Goal: Task Accomplishment & Management: Complete application form

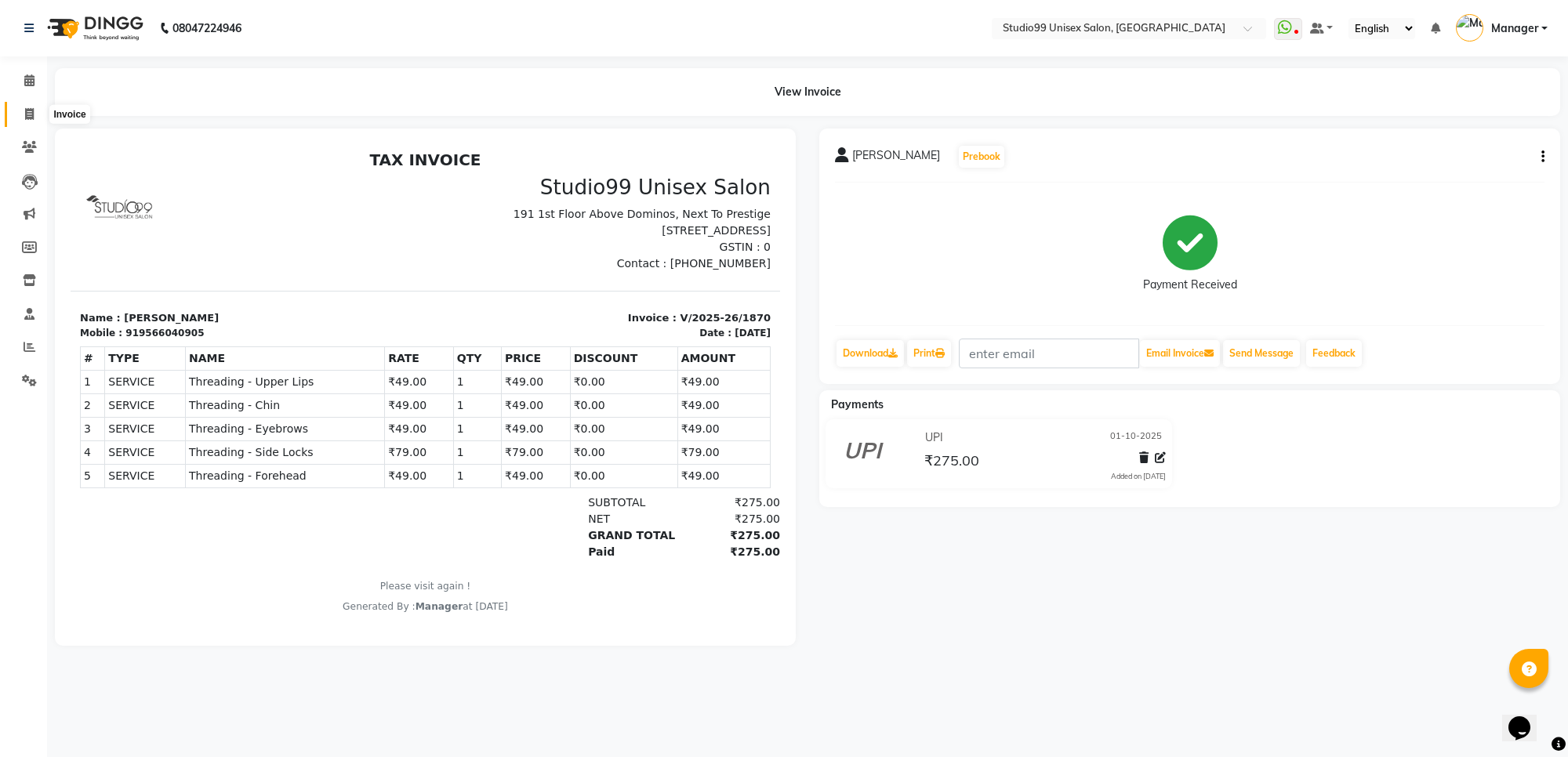
click at [26, 108] on icon at bounding box center [29, 114] width 9 height 12
select select "service"
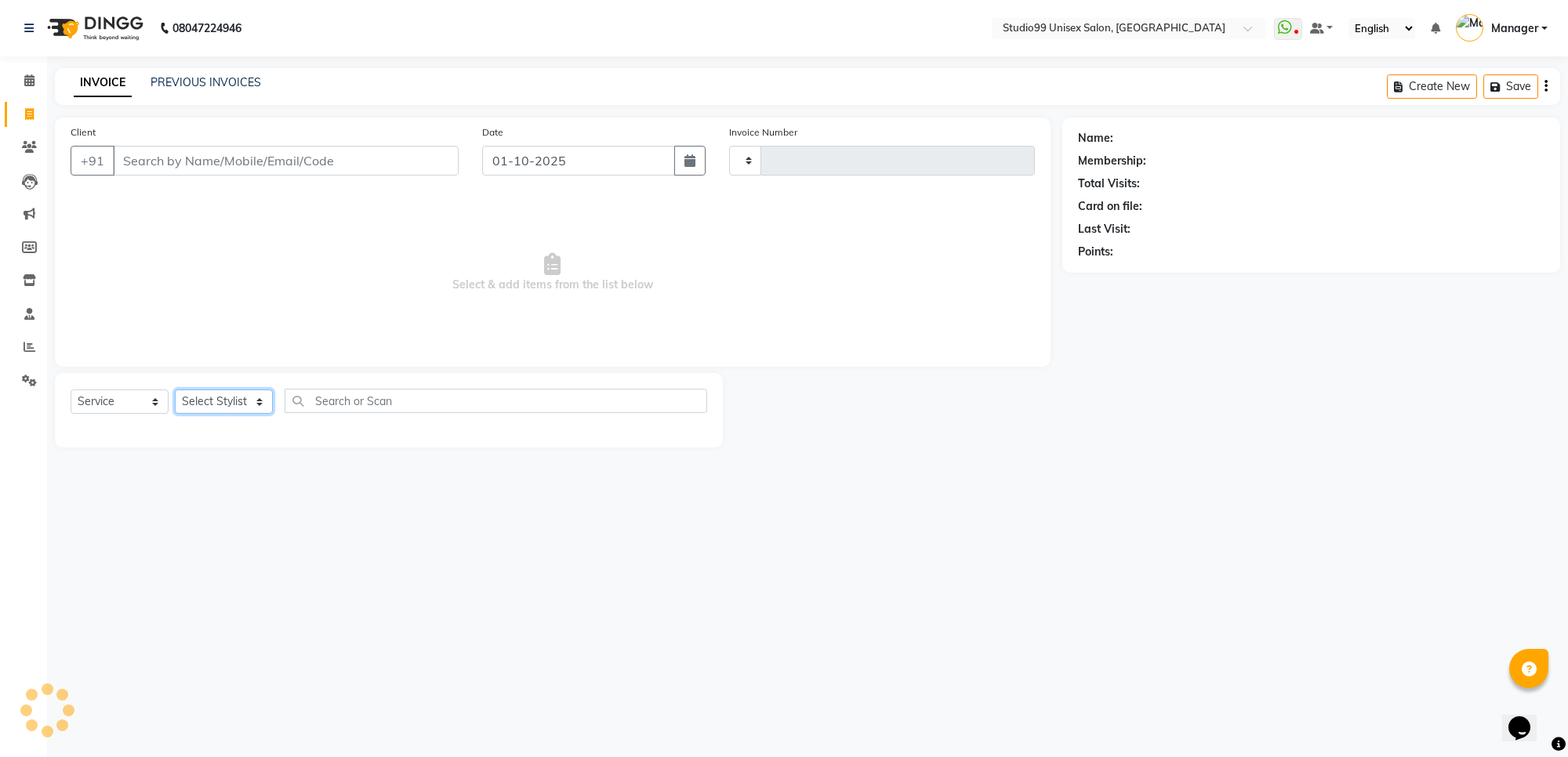
click at [240, 401] on select "Select Stylist" at bounding box center [224, 401] width 98 height 24
type input "1871"
select select "7323"
click at [244, 400] on select "Select Stylist" at bounding box center [224, 401] width 98 height 24
click at [244, 406] on select "Select Stylist Manager [PERSON_NAME] [PERSON_NAME] [PERSON_NAME]" at bounding box center [224, 401] width 98 height 24
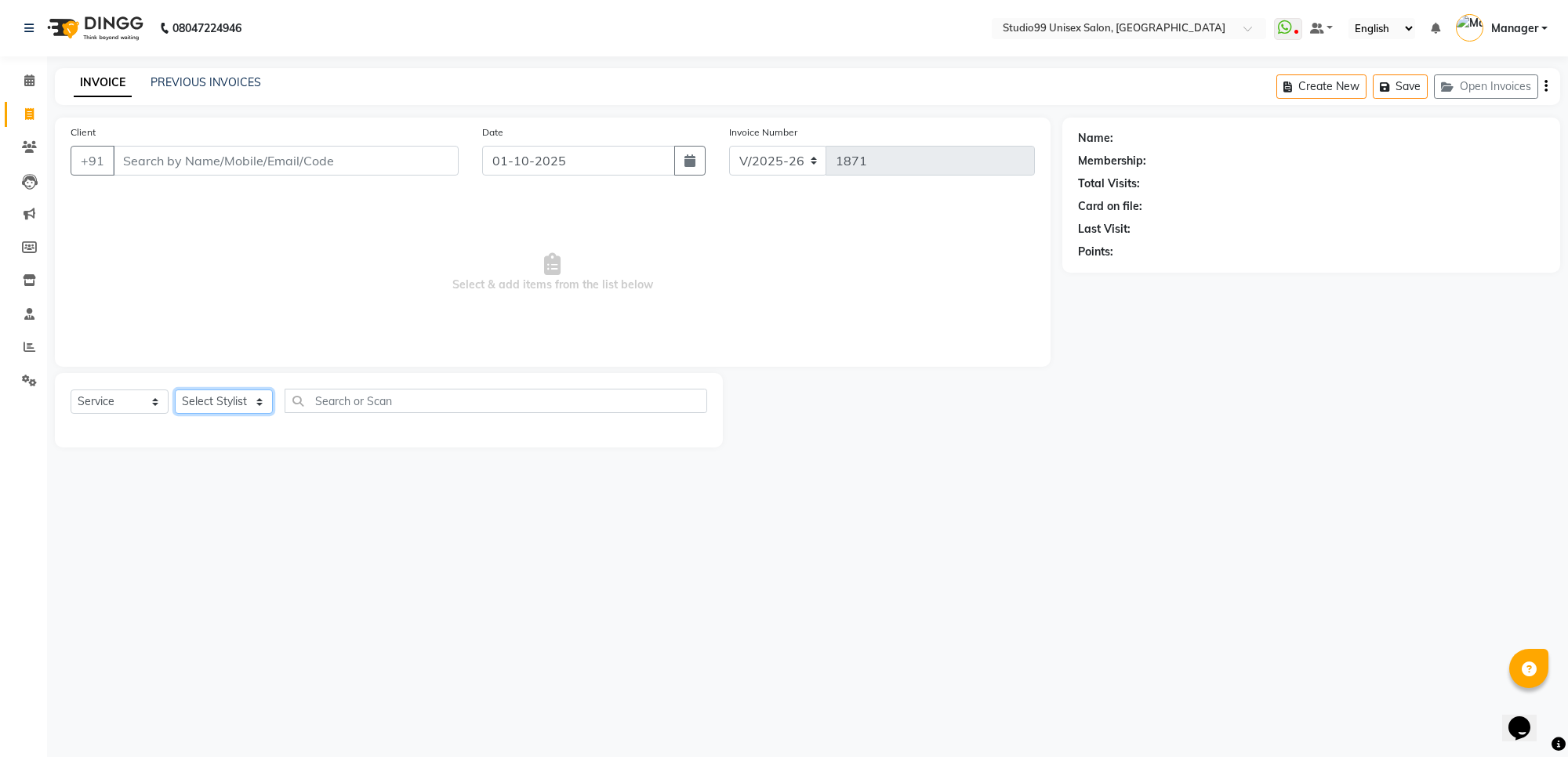
select select "63731"
click at [175, 389] on select "Select Stylist Manager [PERSON_NAME] [PERSON_NAME] [PERSON_NAME]" at bounding box center [224, 401] width 98 height 24
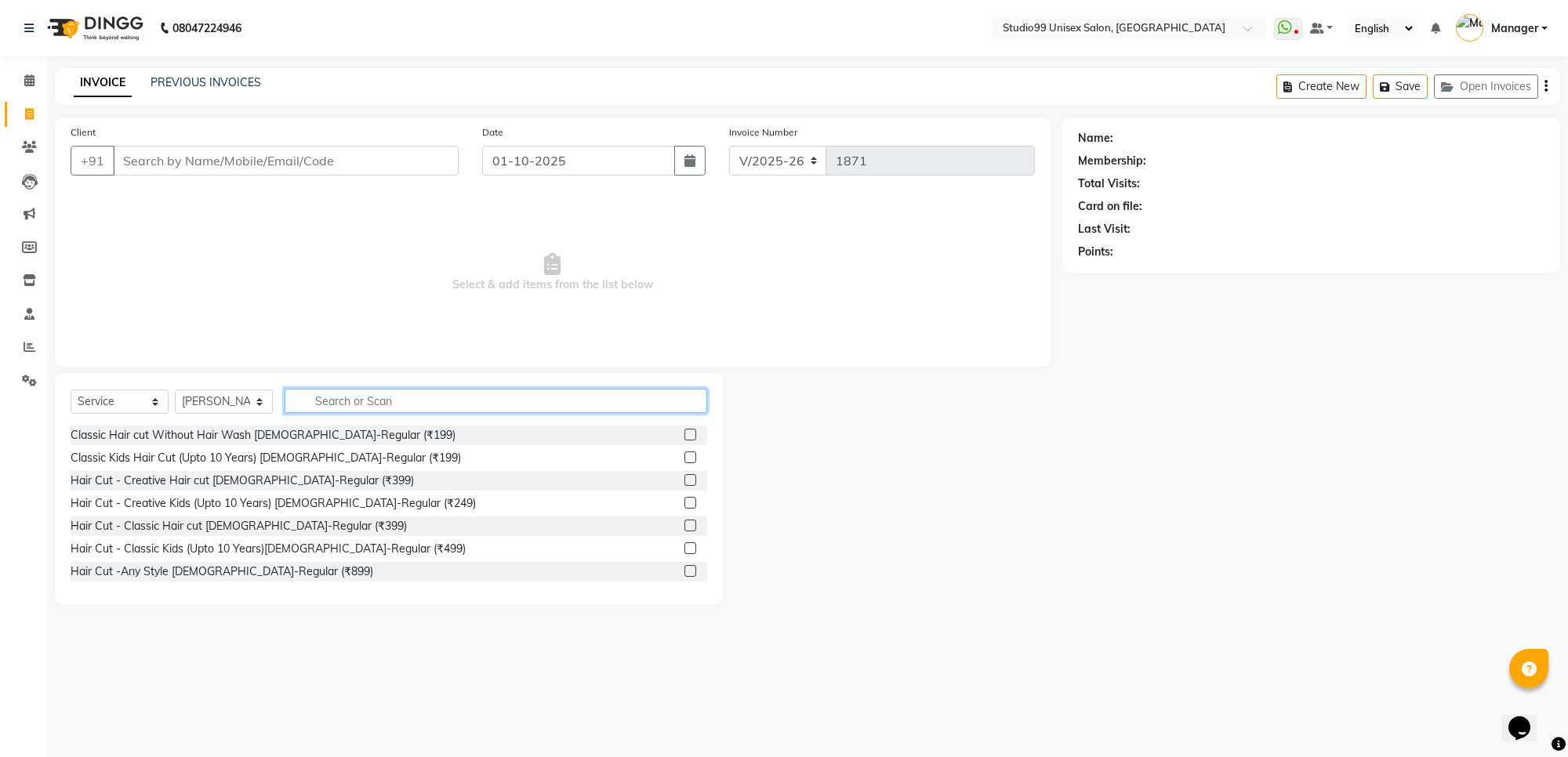
click at [357, 393] on input "text" at bounding box center [496, 400] width 423 height 24
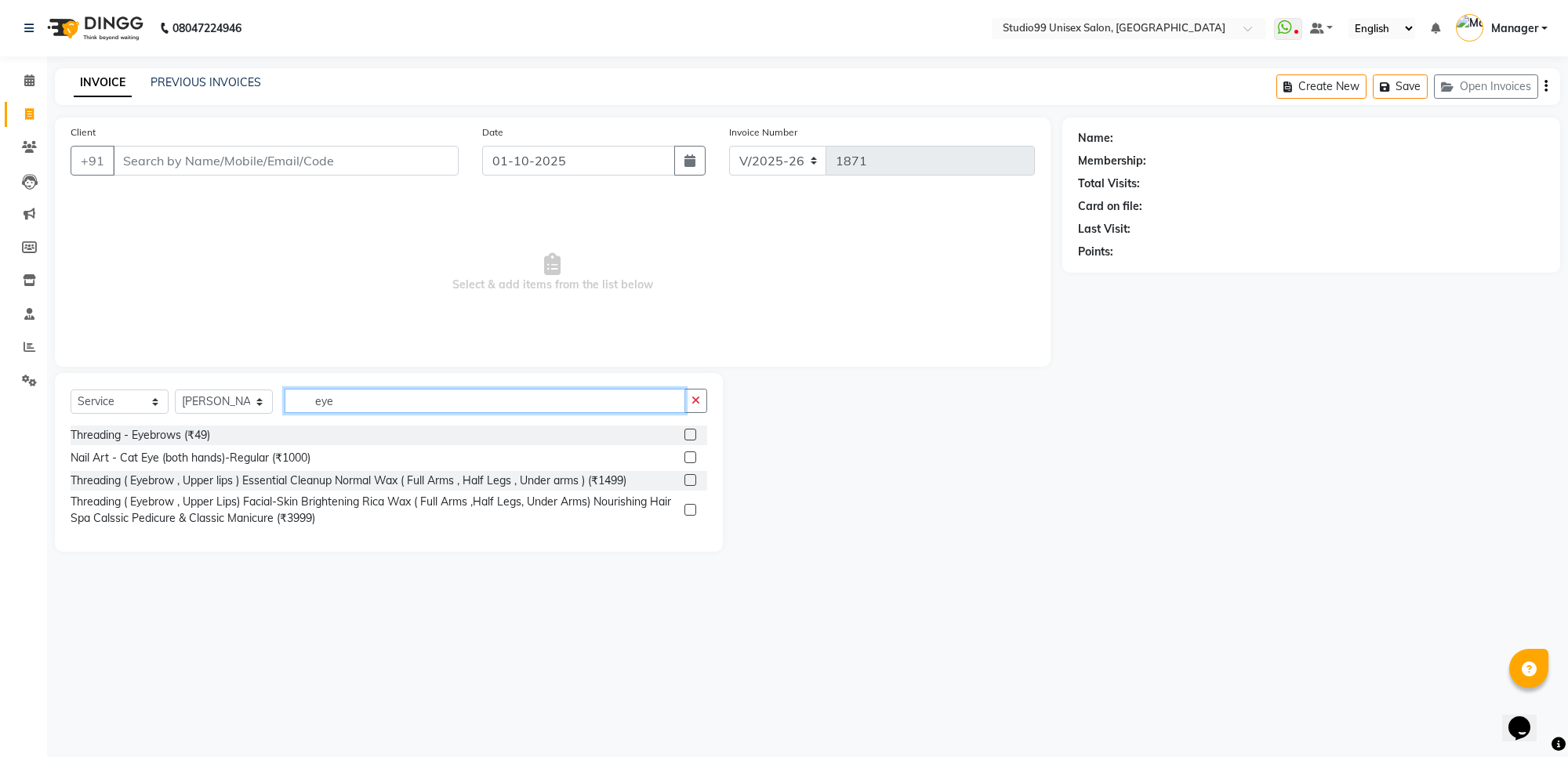
type input "eye"
click at [691, 437] on label at bounding box center [690, 434] width 12 height 12
click at [691, 437] on input "checkbox" at bounding box center [689, 435] width 10 height 10
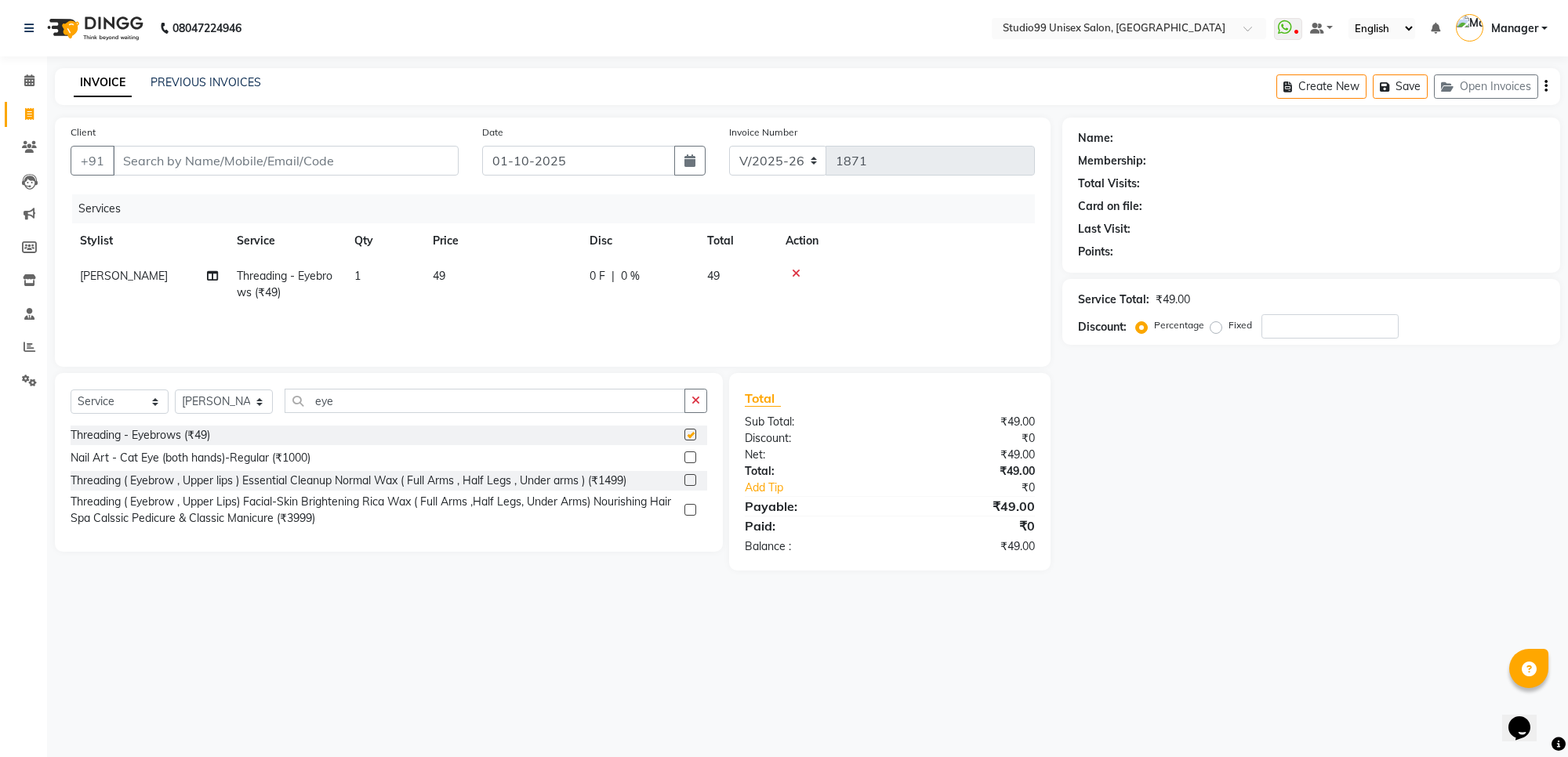
checkbox input "false"
click at [665, 400] on input "eye" at bounding box center [485, 400] width 401 height 24
type input "e"
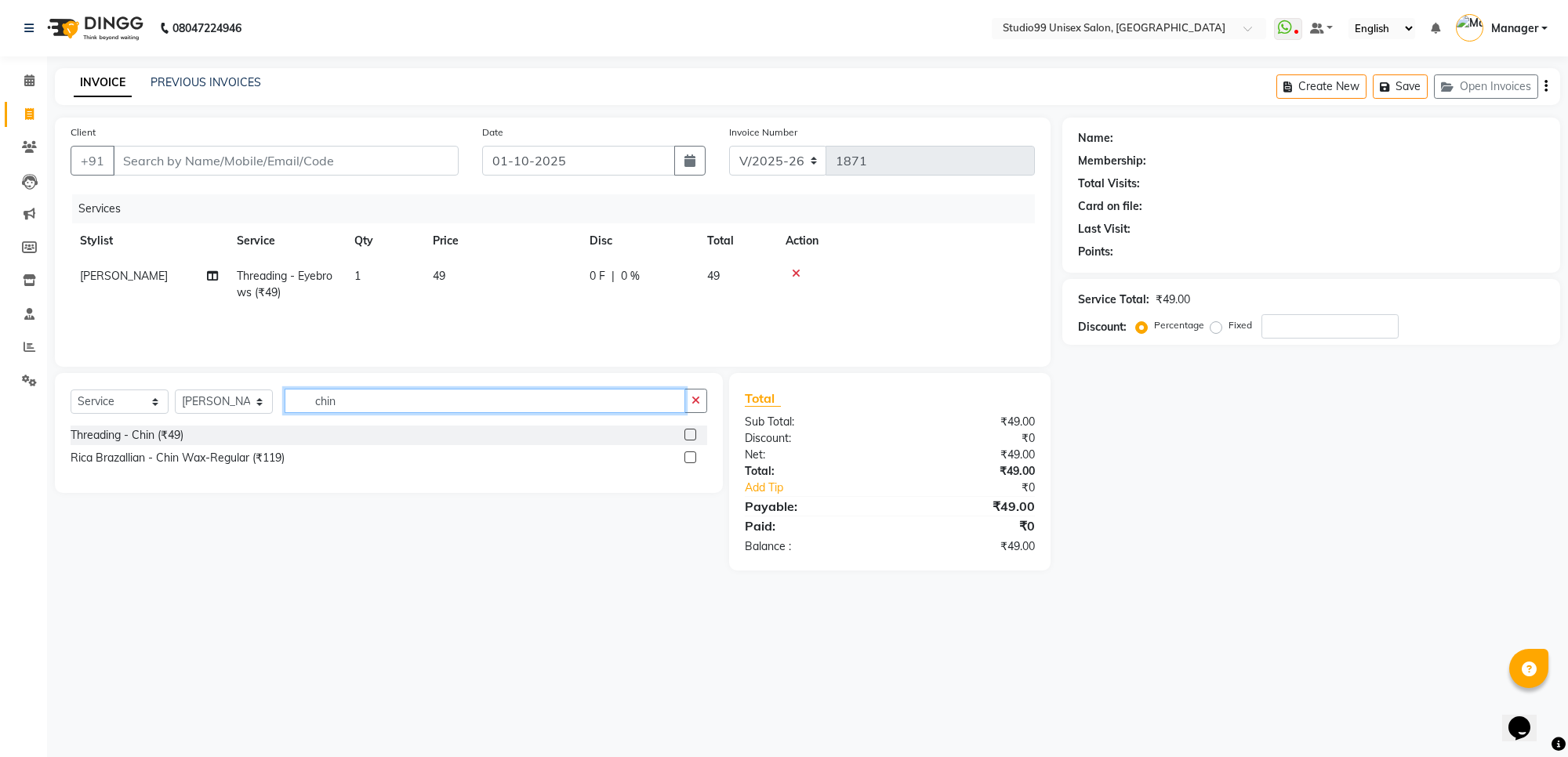
type input "chin"
click at [691, 435] on label at bounding box center [690, 434] width 12 height 12
click at [691, 435] on input "checkbox" at bounding box center [689, 435] width 10 height 10
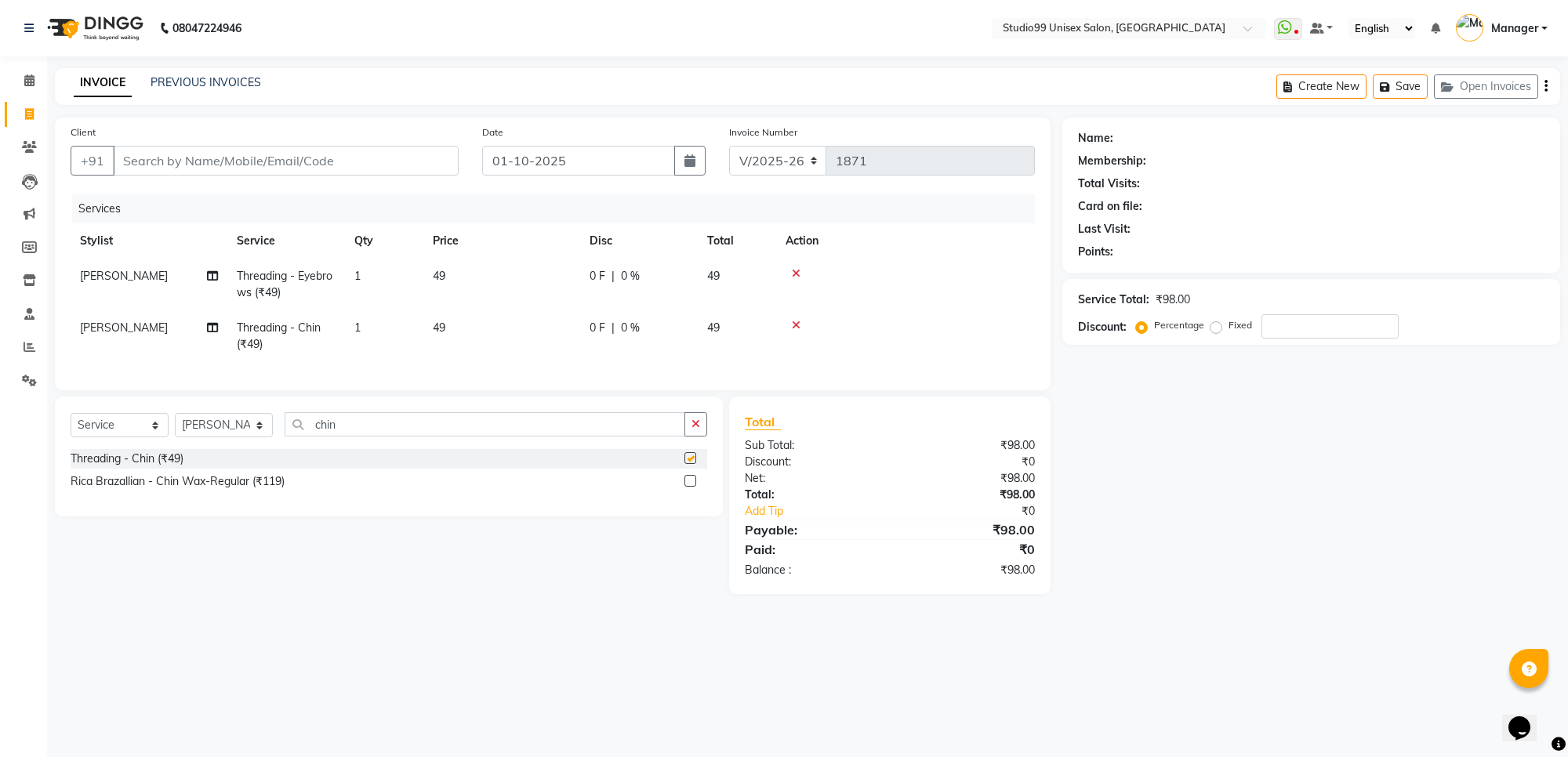
checkbox input "false"
click at [659, 435] on input "chin" at bounding box center [485, 424] width 401 height 24
type input "c"
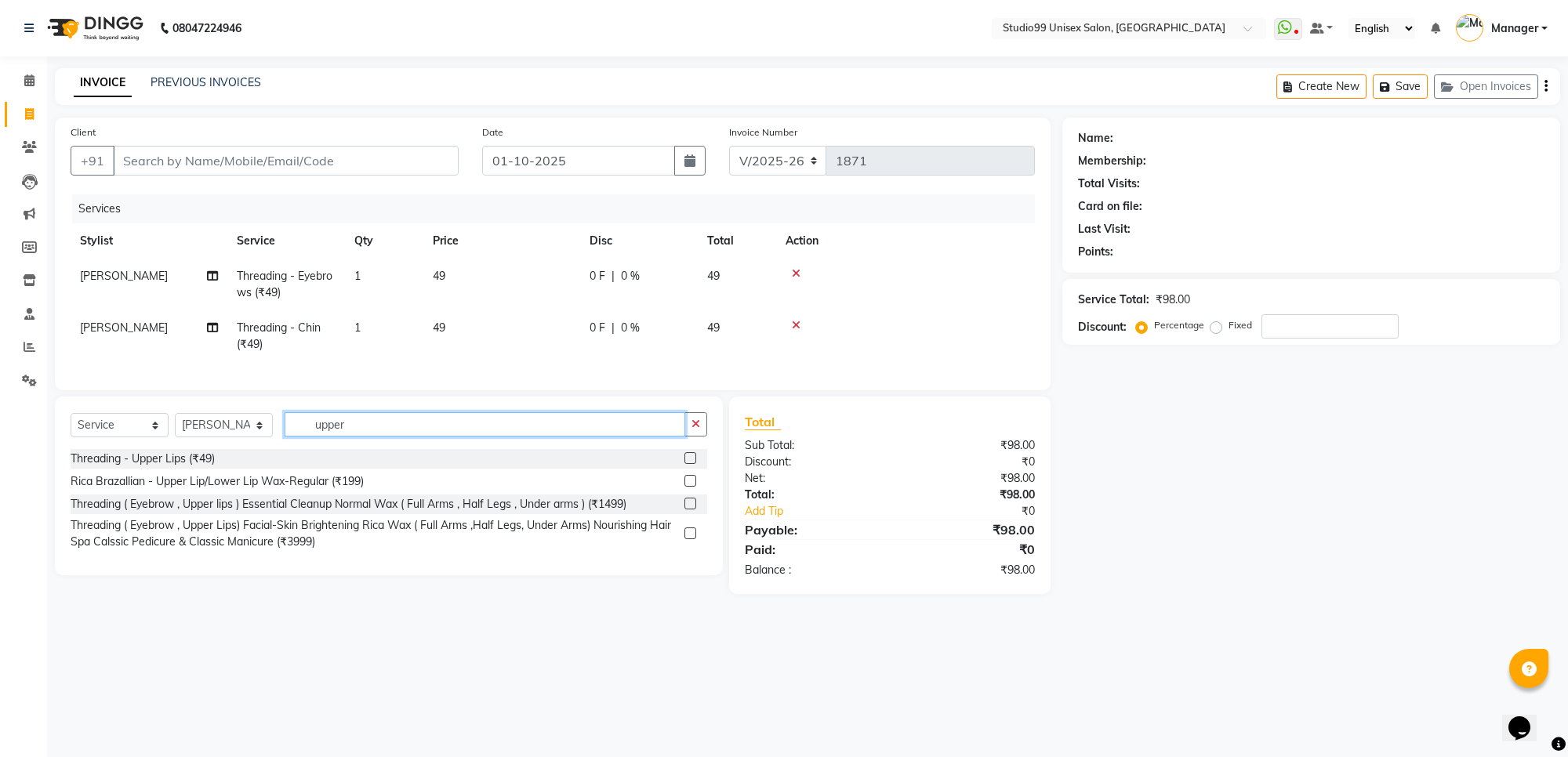
type input "upper"
click at [688, 464] on label at bounding box center [690, 458] width 12 height 12
click at [688, 464] on input "checkbox" at bounding box center [689, 459] width 10 height 10
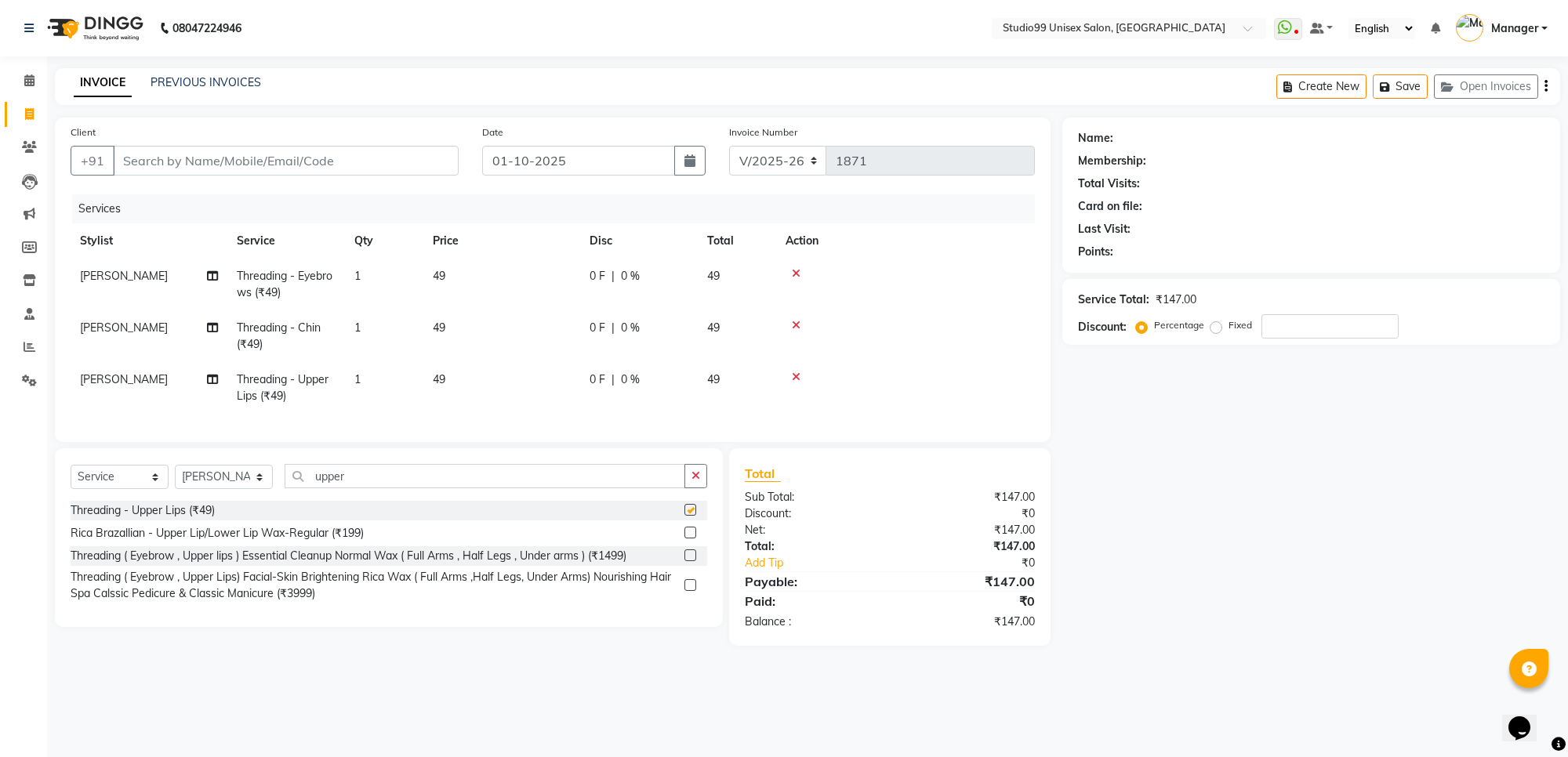
checkbox input "false"
click at [354, 158] on input "Client" at bounding box center [286, 161] width 346 height 30
type input "7"
type input "0"
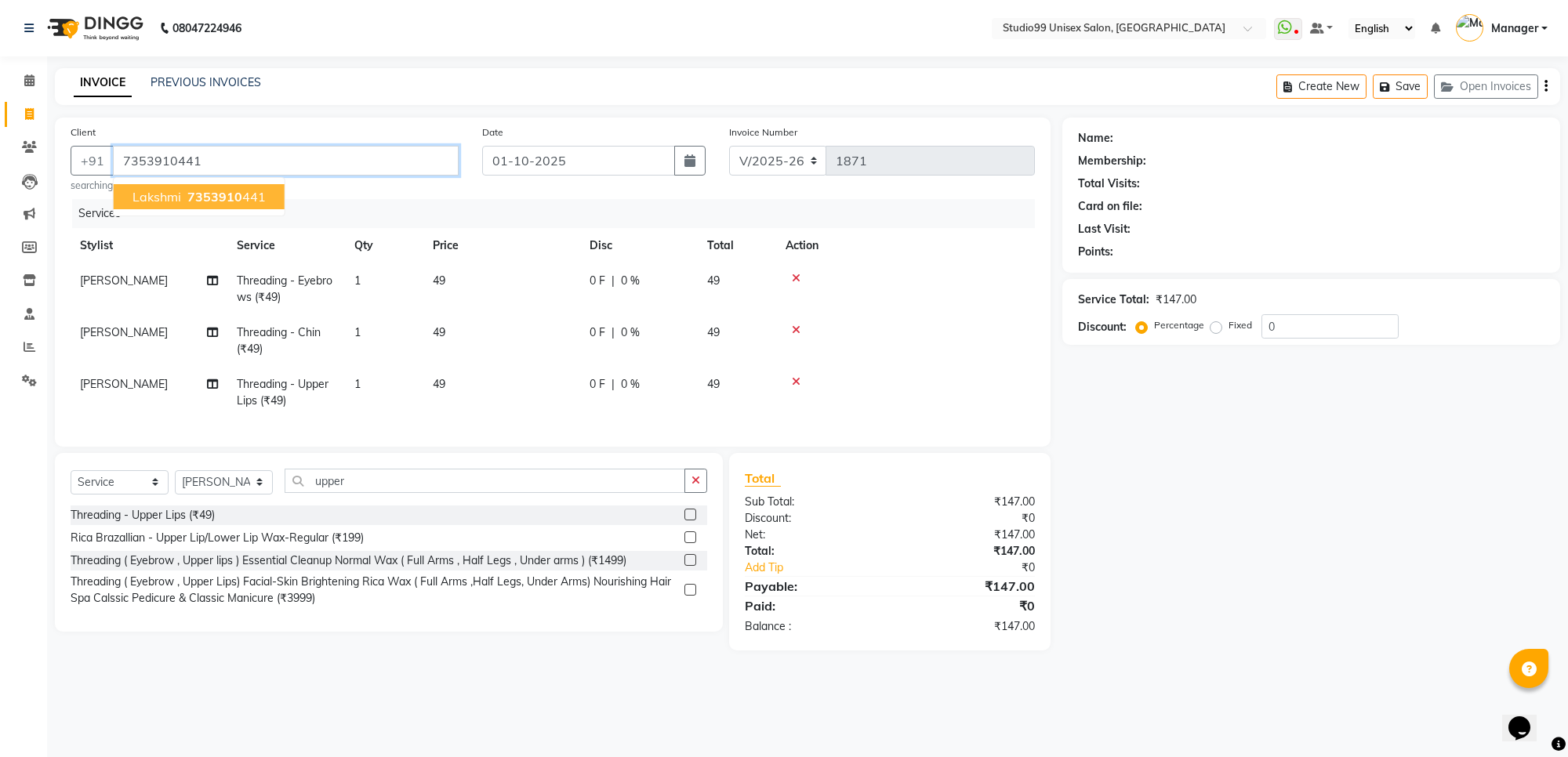
type input "7353910441"
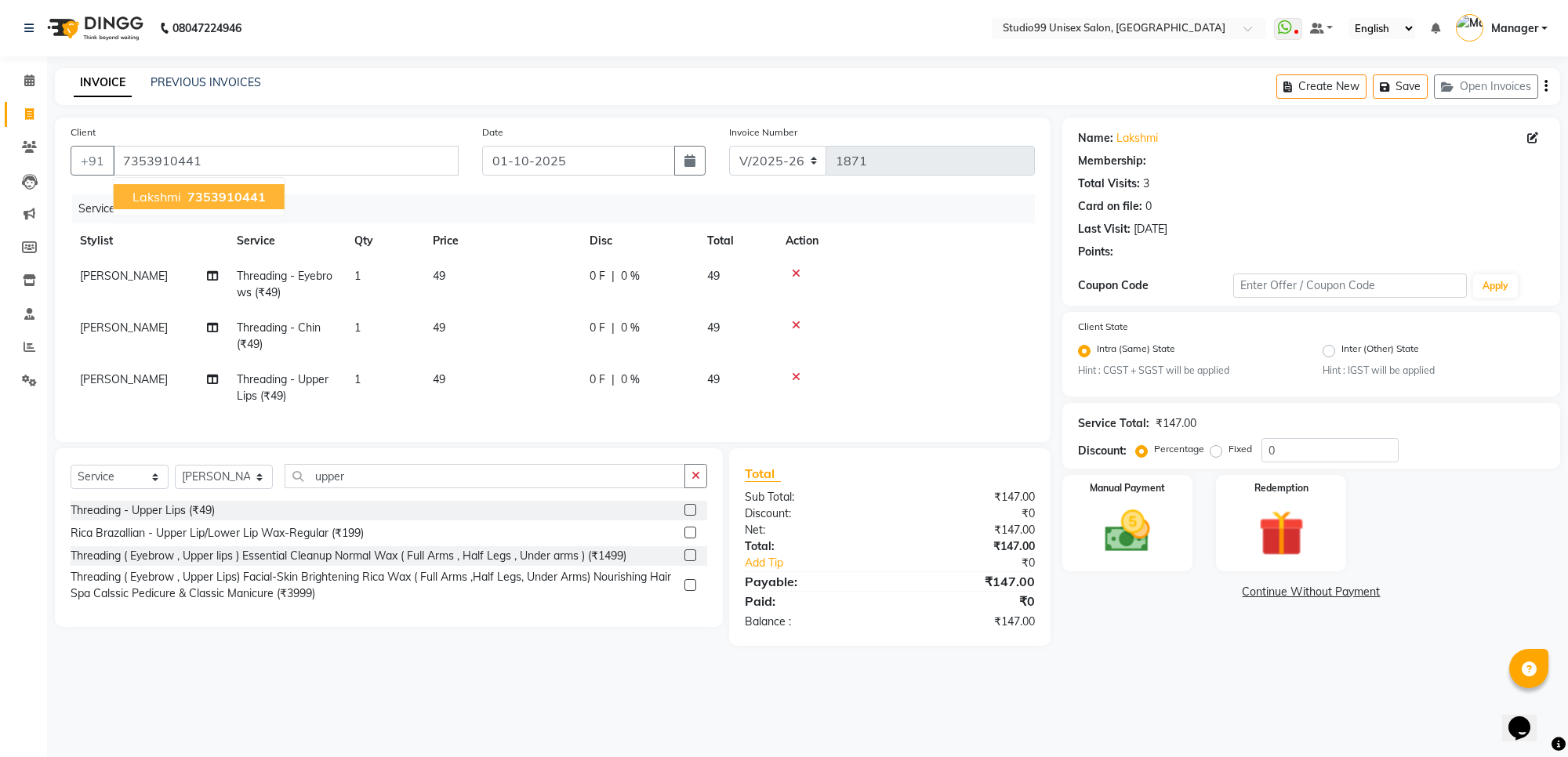
select select "1: Object"
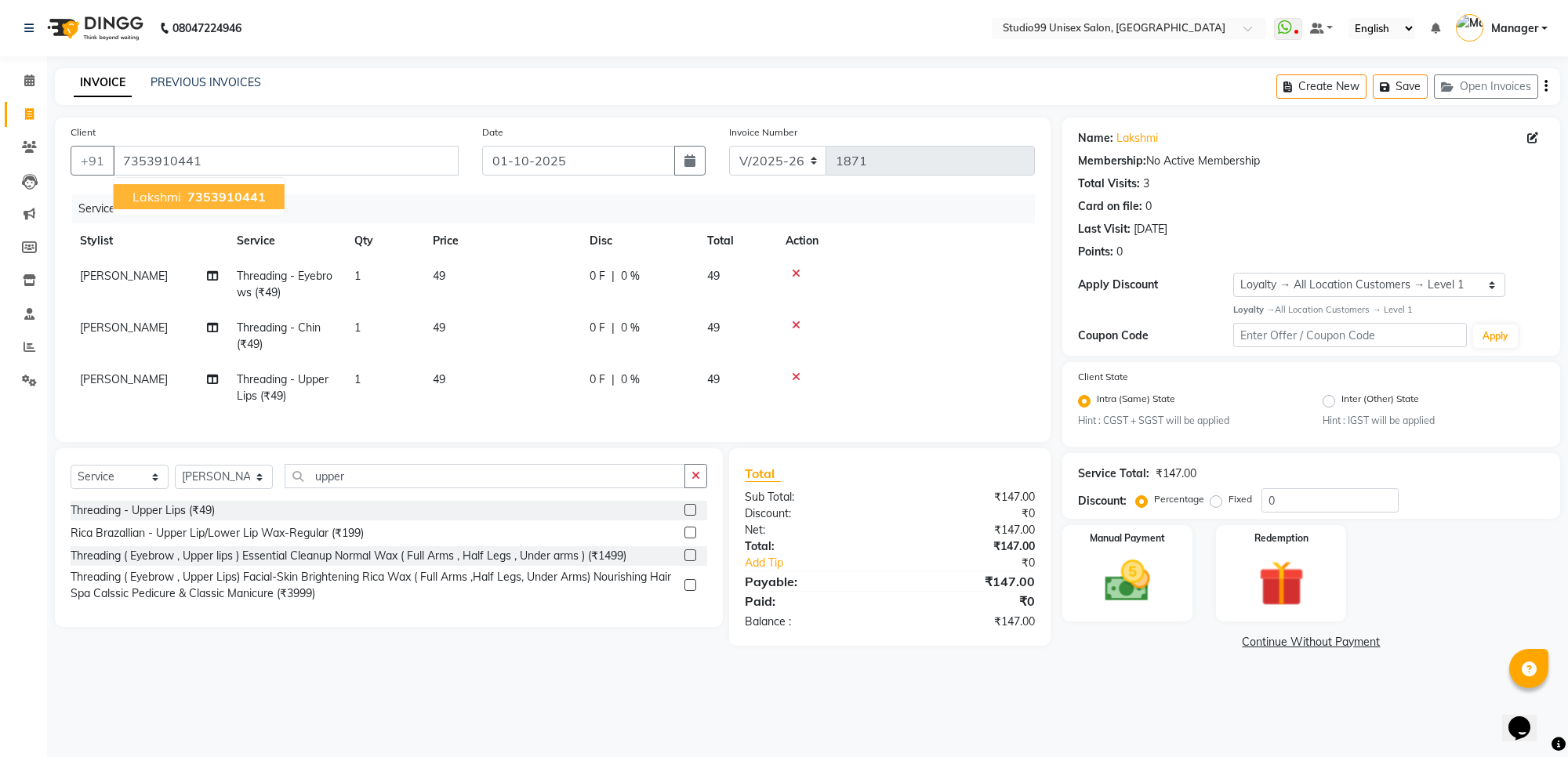
click at [187, 201] on span "7353910441" at bounding box center [226, 196] width 79 height 16
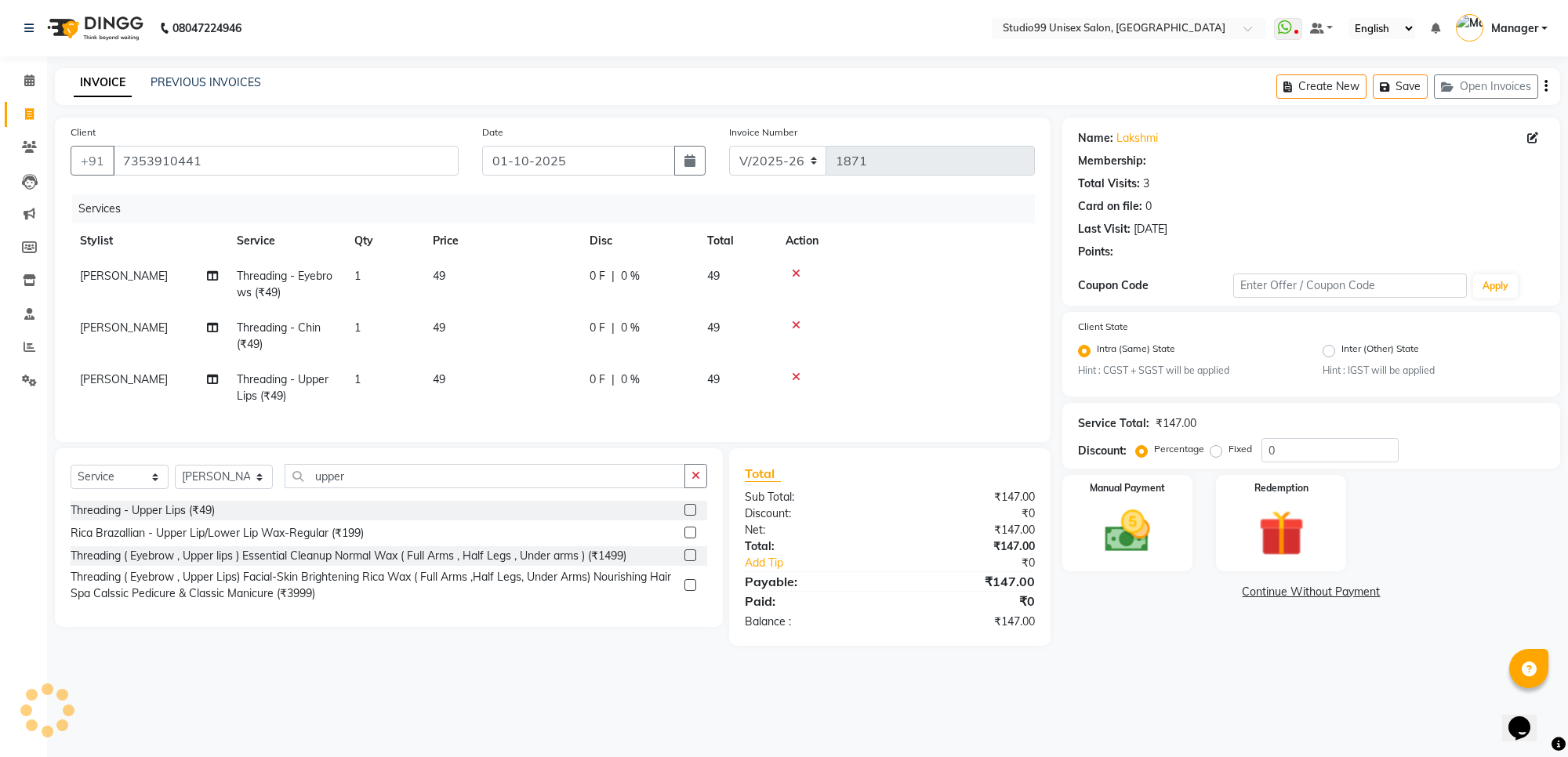
select select "1: Object"
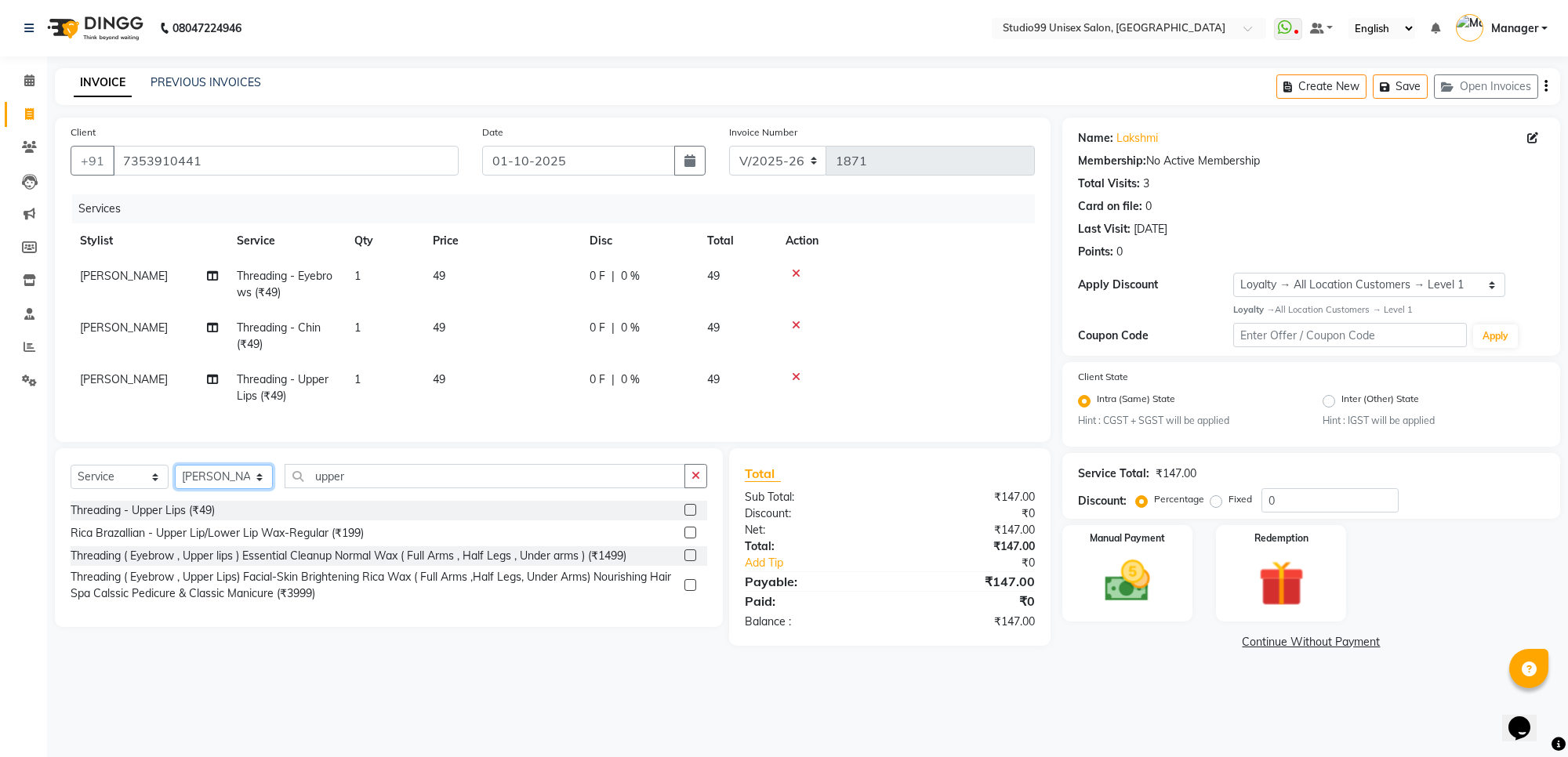
click at [251, 489] on select "Select Stylist Manager [PERSON_NAME] [PERSON_NAME] [PERSON_NAME]" at bounding box center [224, 477] width 98 height 24
select select "83085"
click at [175, 479] on select "Select Stylist Manager [PERSON_NAME] [PERSON_NAME] [PERSON_NAME]" at bounding box center [224, 477] width 98 height 24
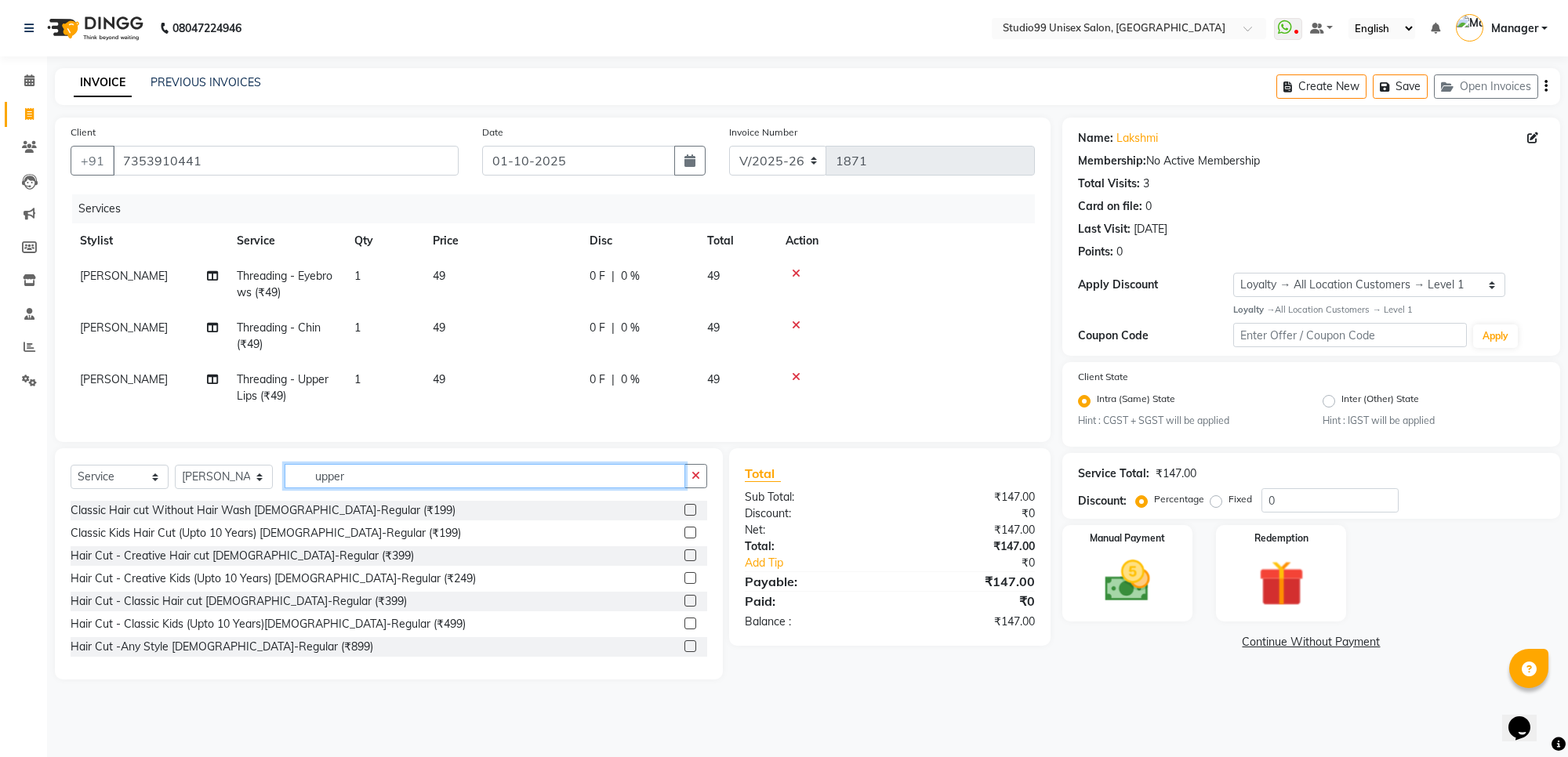
click at [412, 488] on input "upper" at bounding box center [485, 476] width 401 height 24
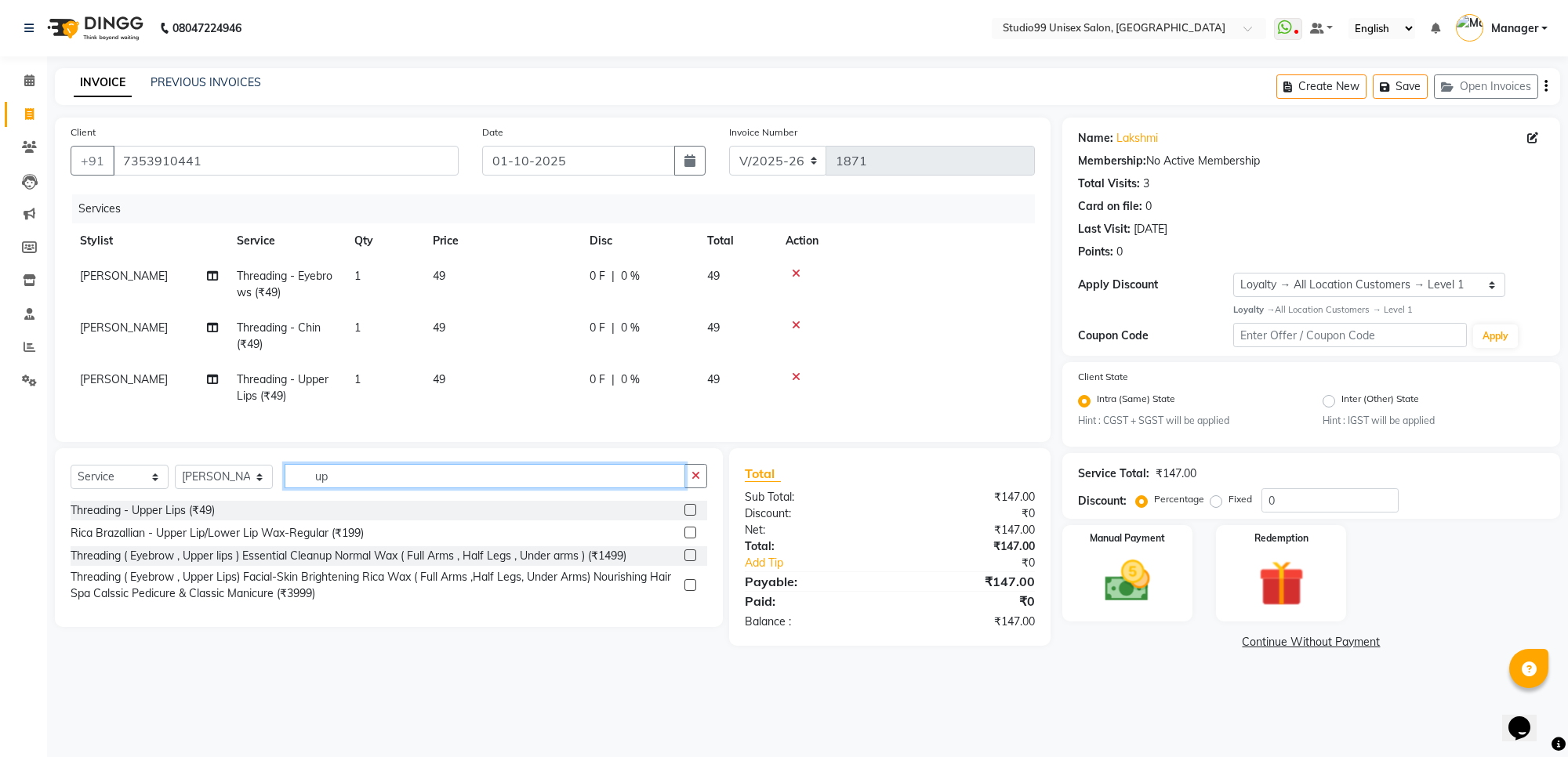
type input "u"
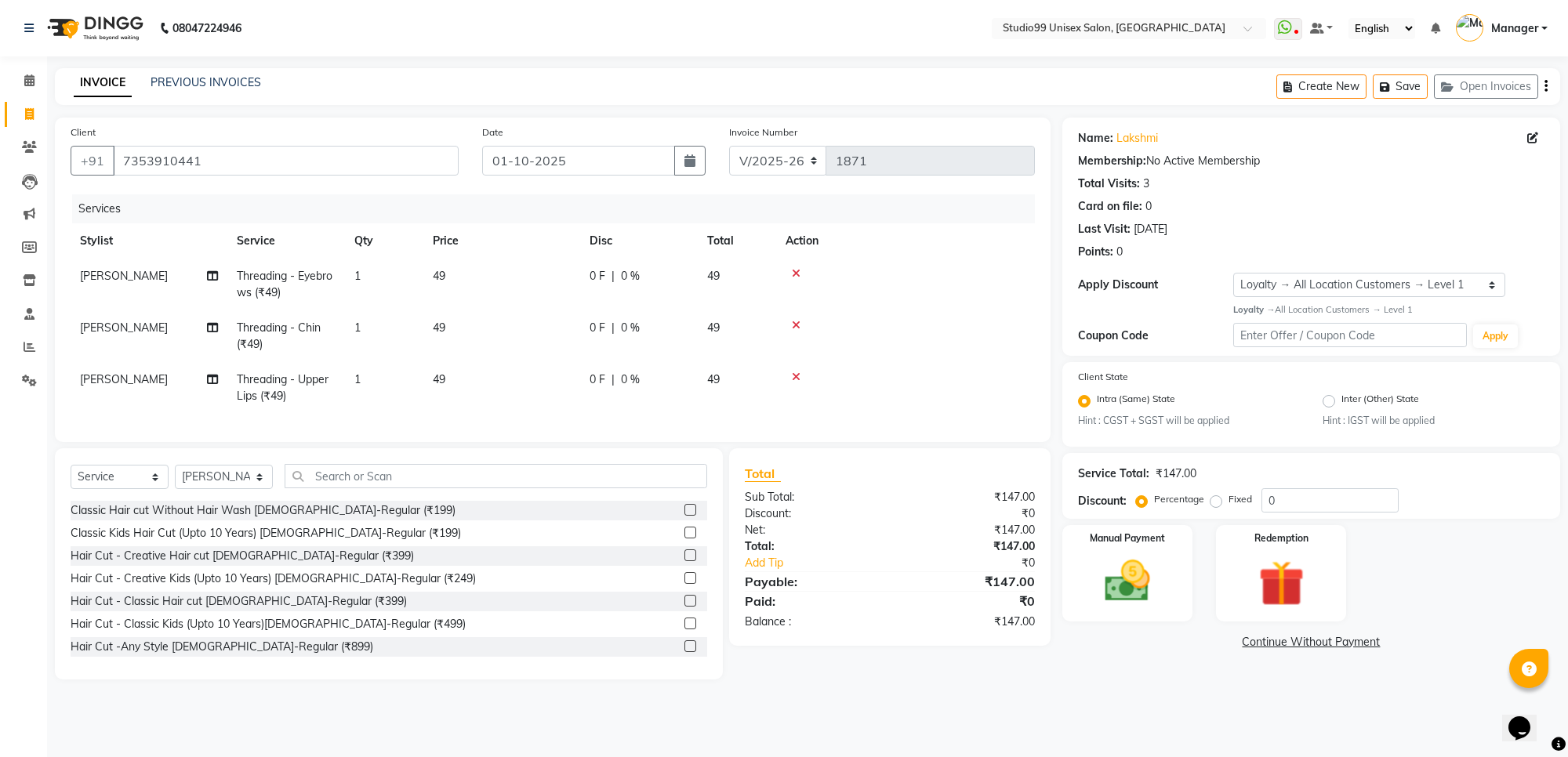
click at [684, 538] on label at bounding box center [690, 532] width 12 height 12
click at [684, 538] on input "checkbox" at bounding box center [689, 533] width 10 height 10
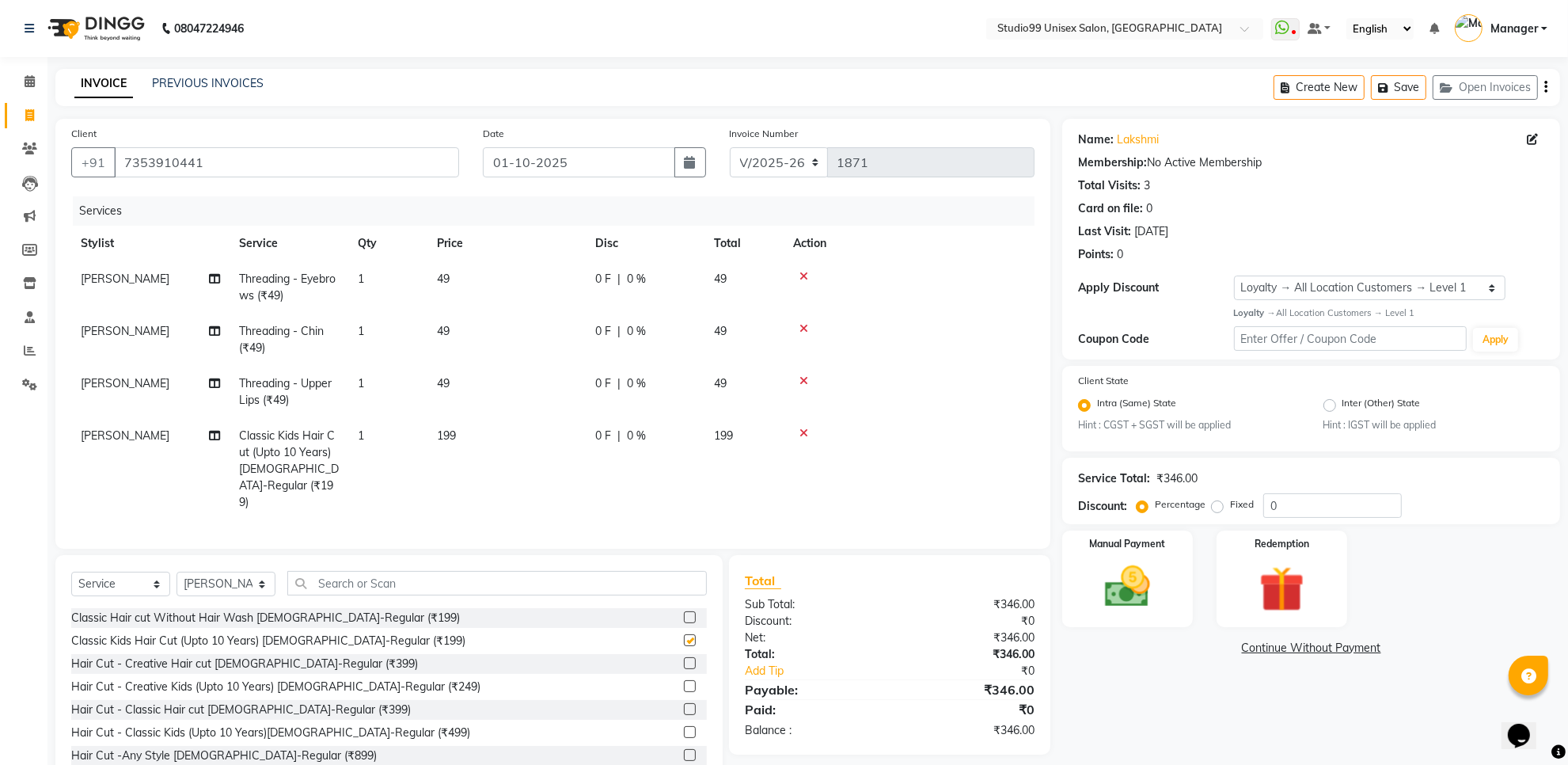
checkbox input "false"
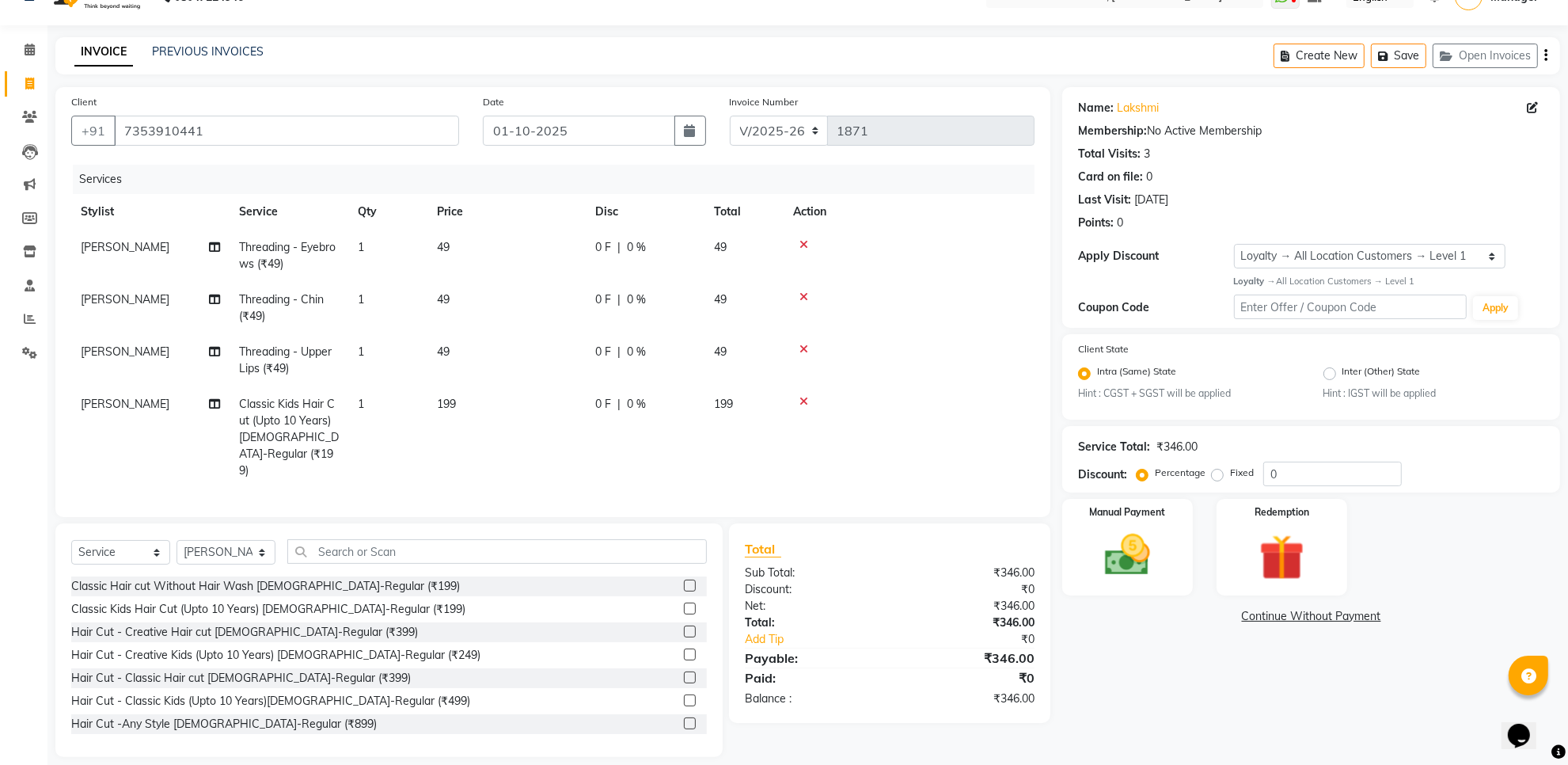
scroll to position [45, 0]
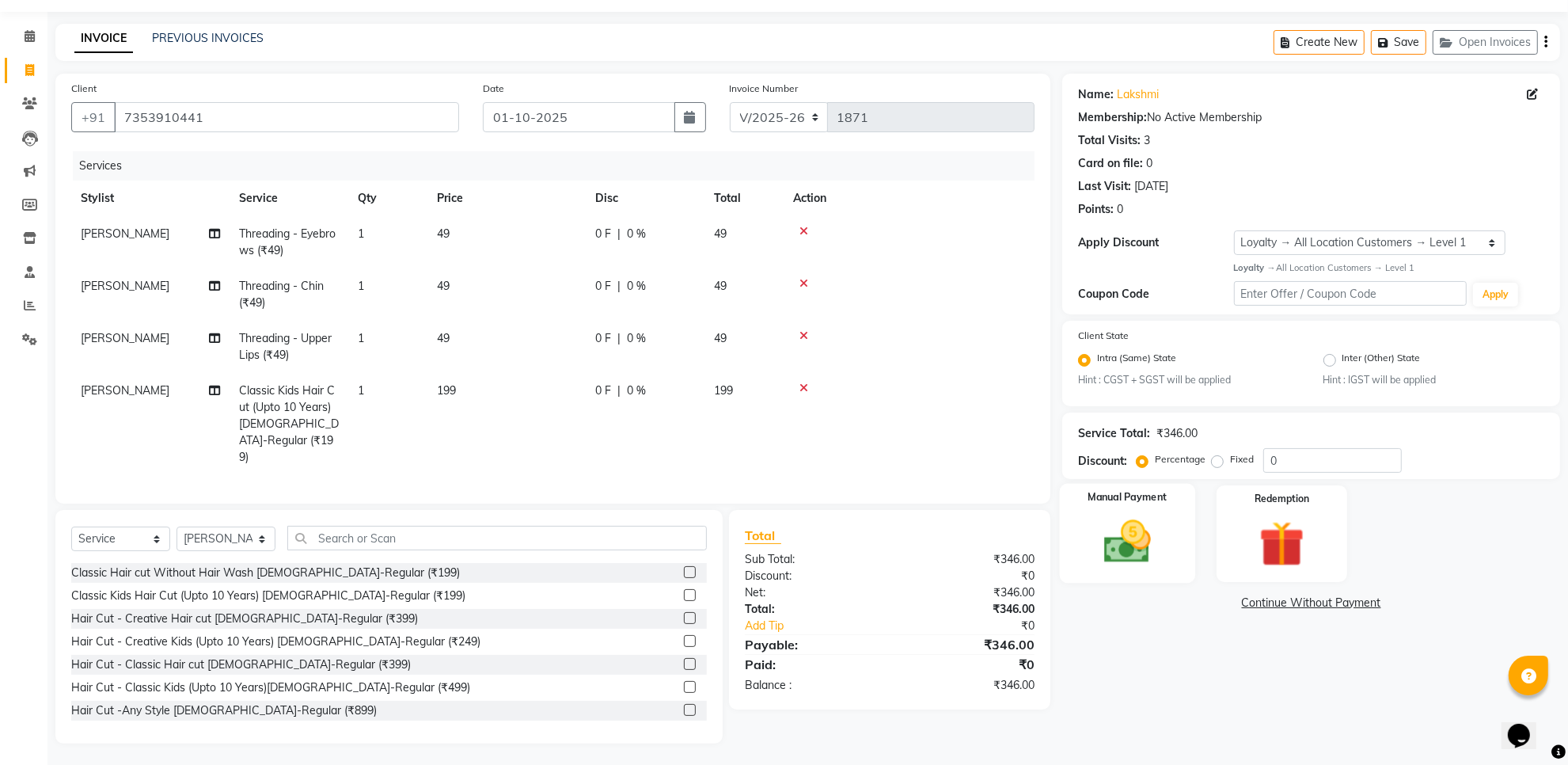
click at [1142, 535] on img at bounding box center [1127, 542] width 77 height 55
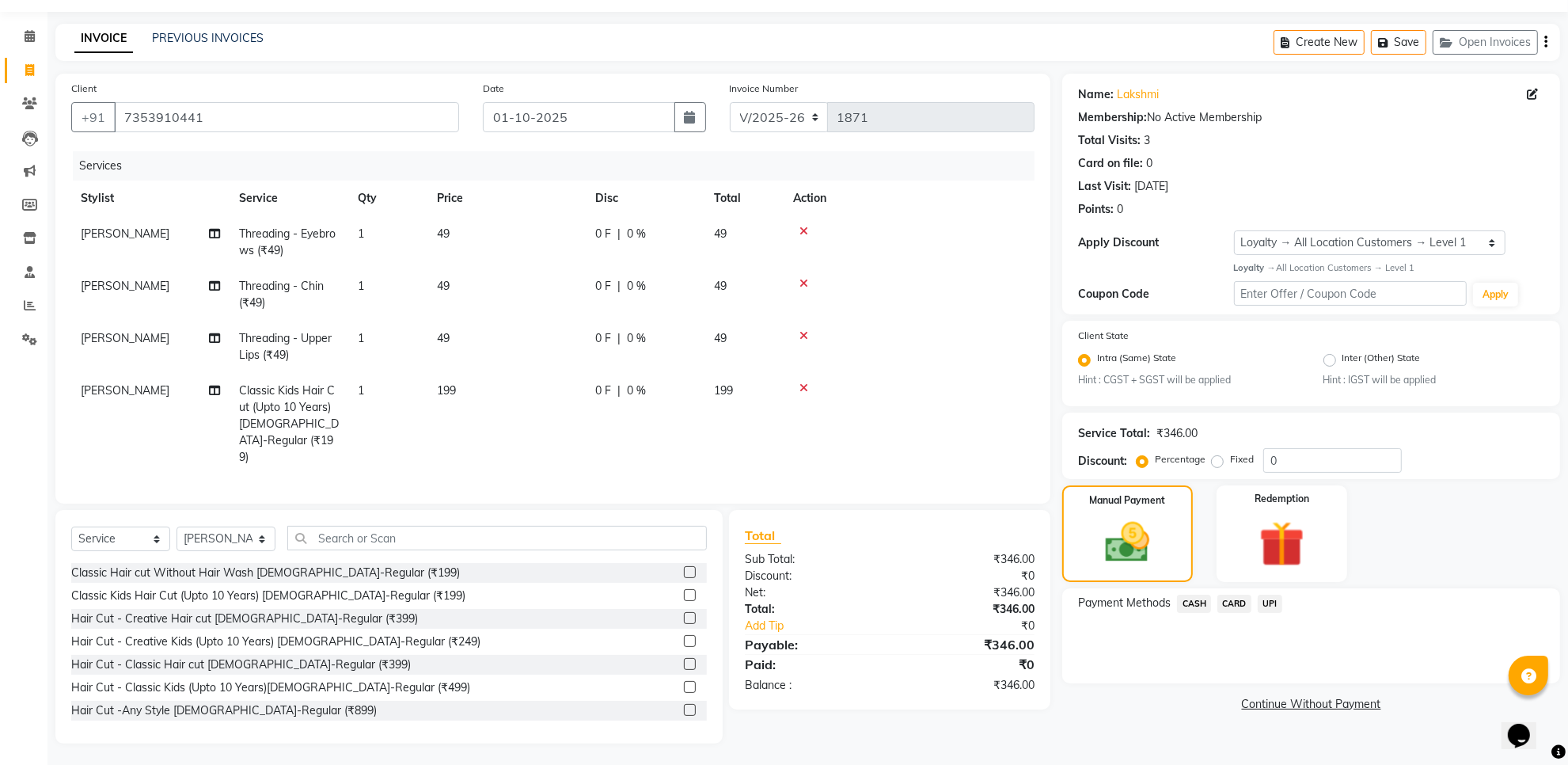
click at [1275, 599] on span "UPI" at bounding box center [1270, 603] width 25 height 18
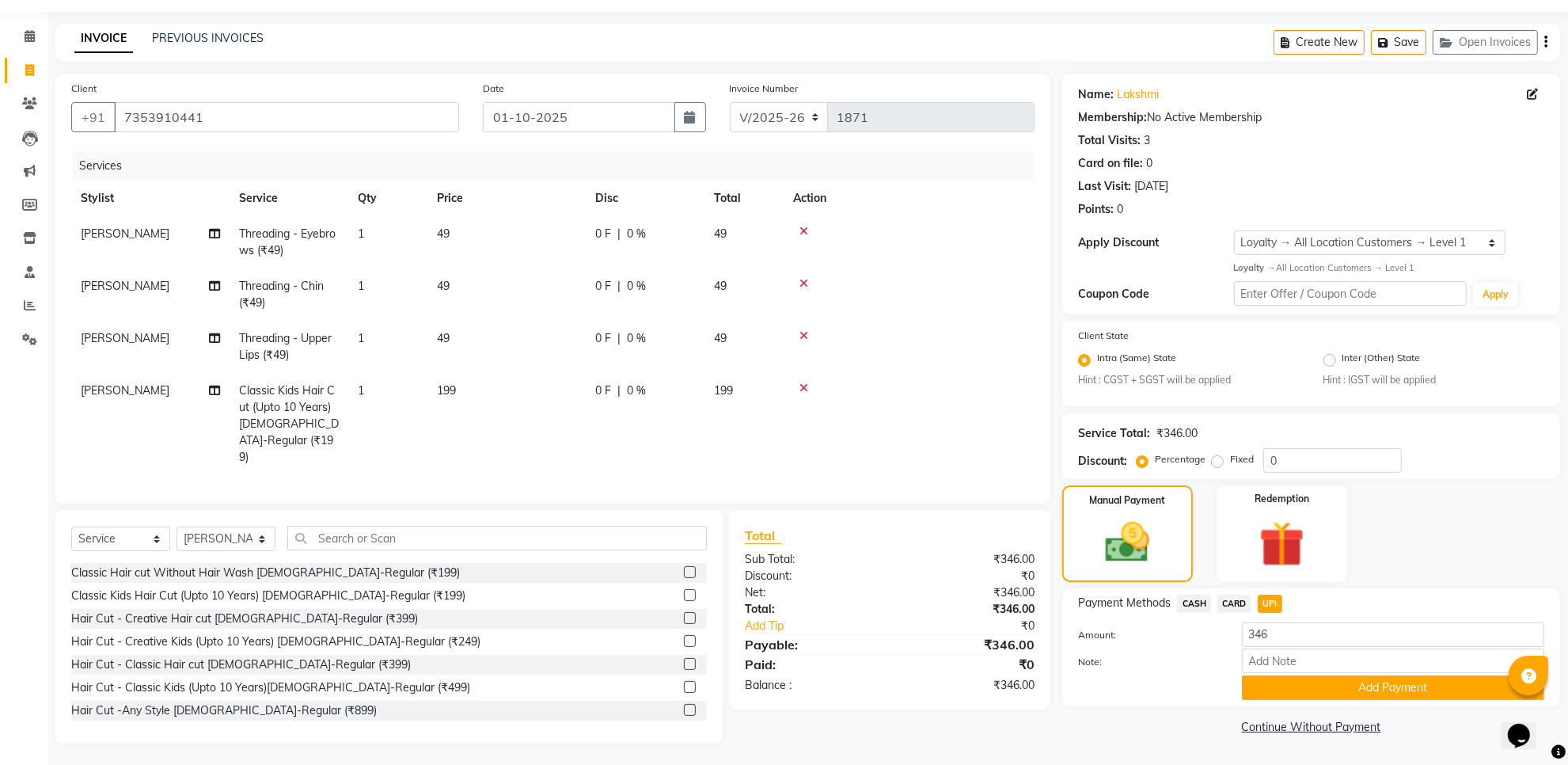
drag, startPoint x: 1282, startPoint y: 690, endPoint x: 1287, endPoint y: 678, distance: 13.0
click at [1282, 690] on button "Add Payment" at bounding box center [1393, 687] width 302 height 25
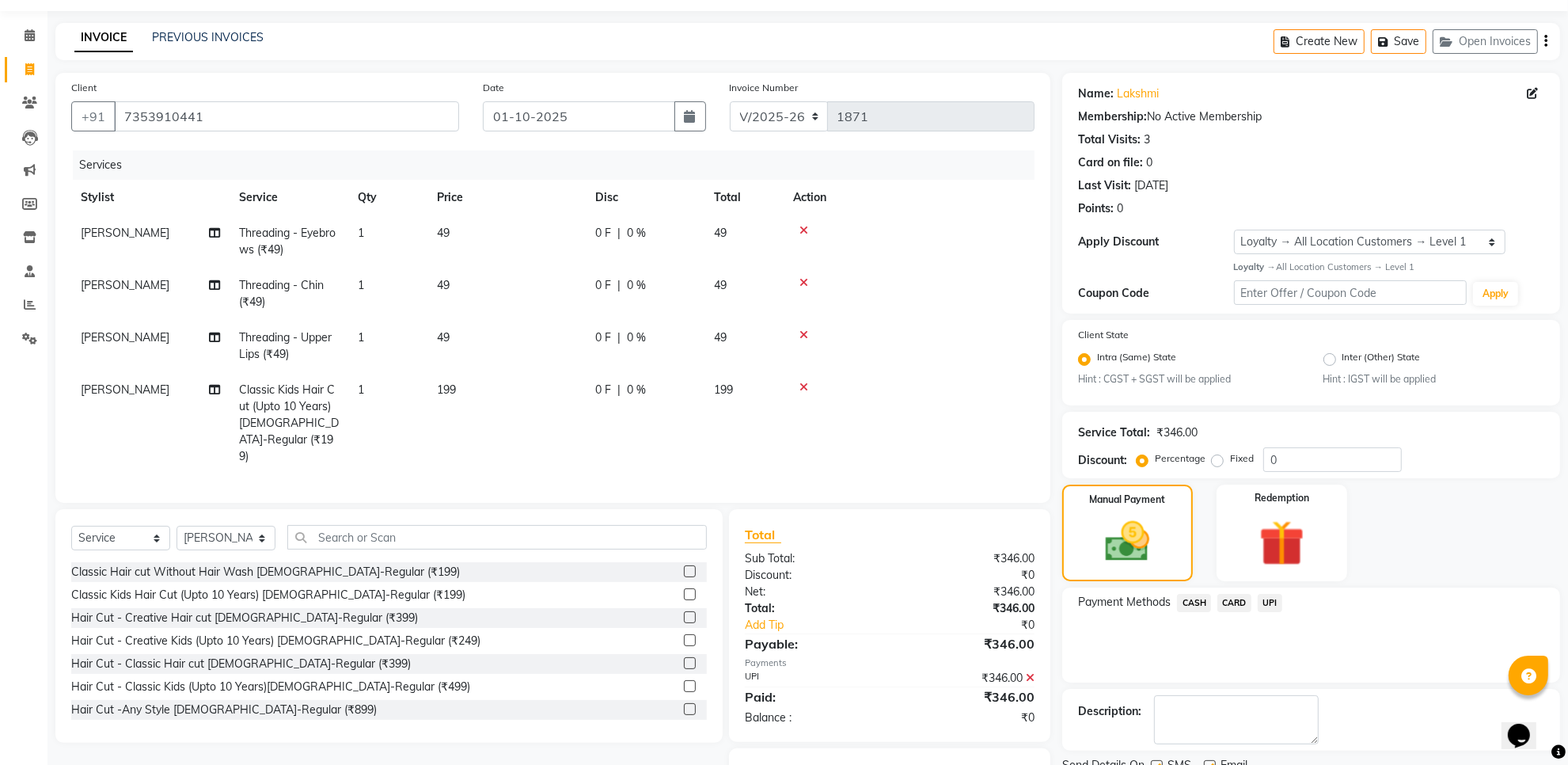
scroll to position [121, 0]
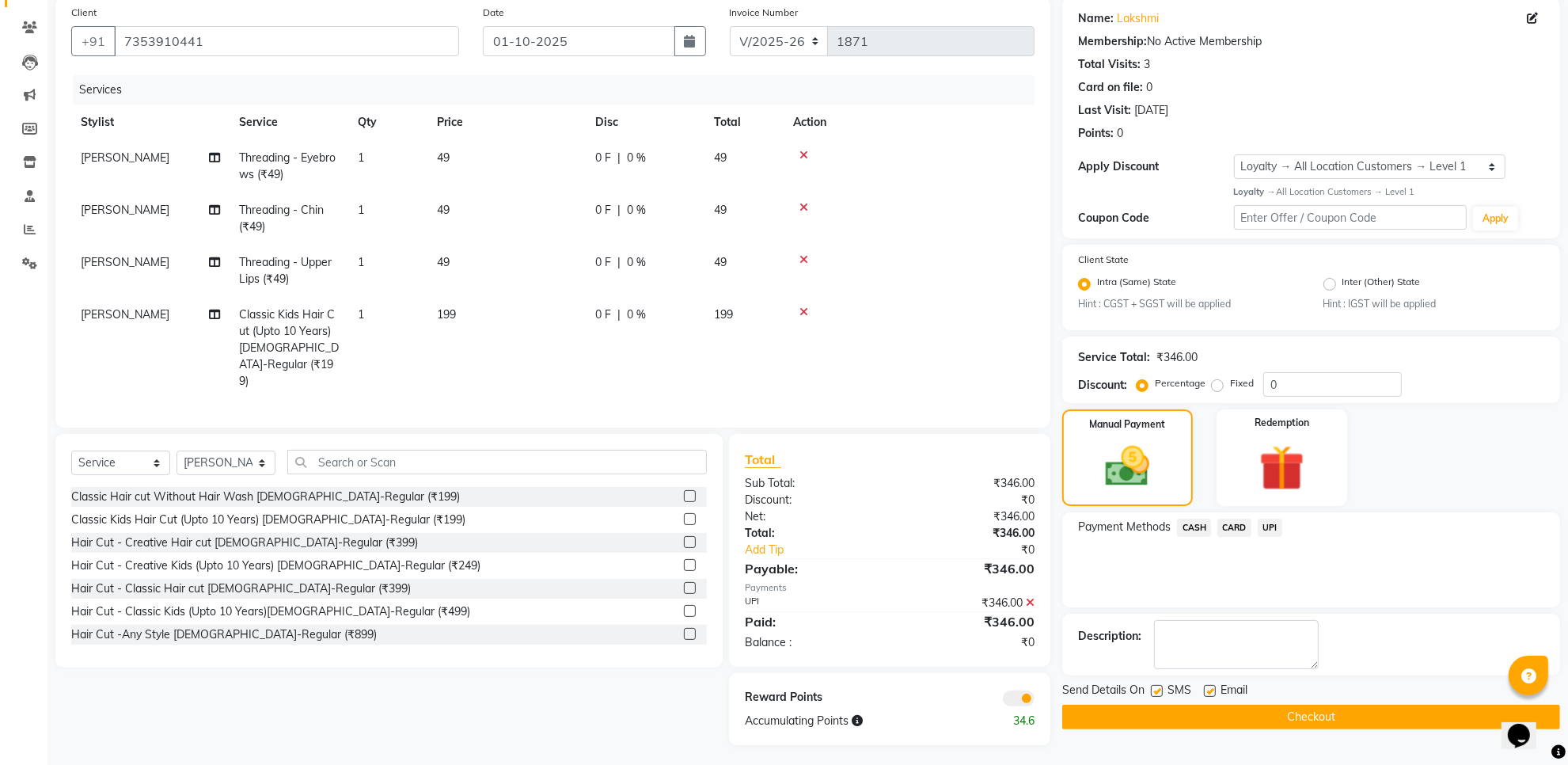
click at [1179, 714] on button "Checkout" at bounding box center [1311, 717] width 498 height 25
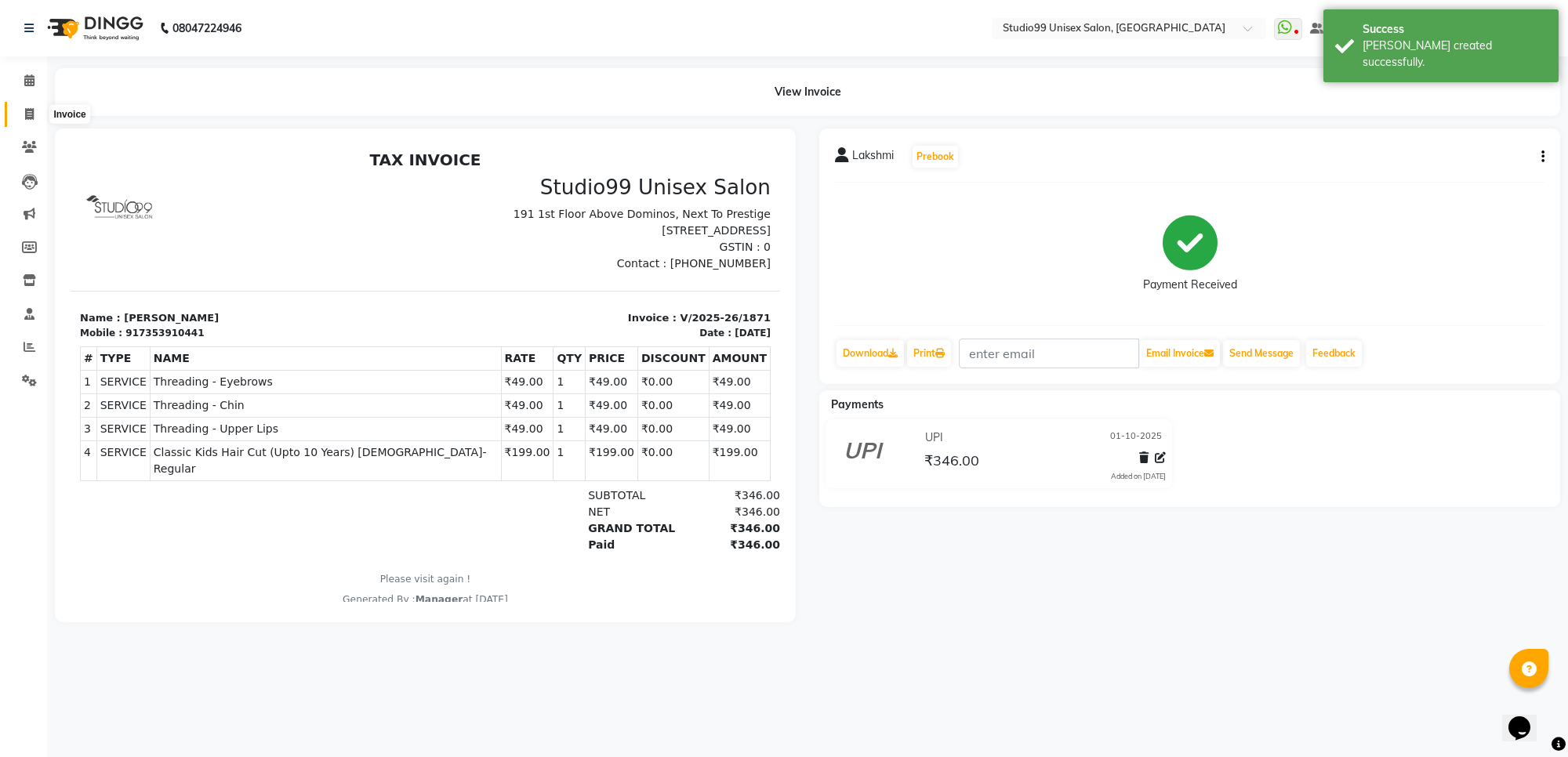
click at [25, 115] on icon at bounding box center [29, 114] width 9 height 12
select select "service"
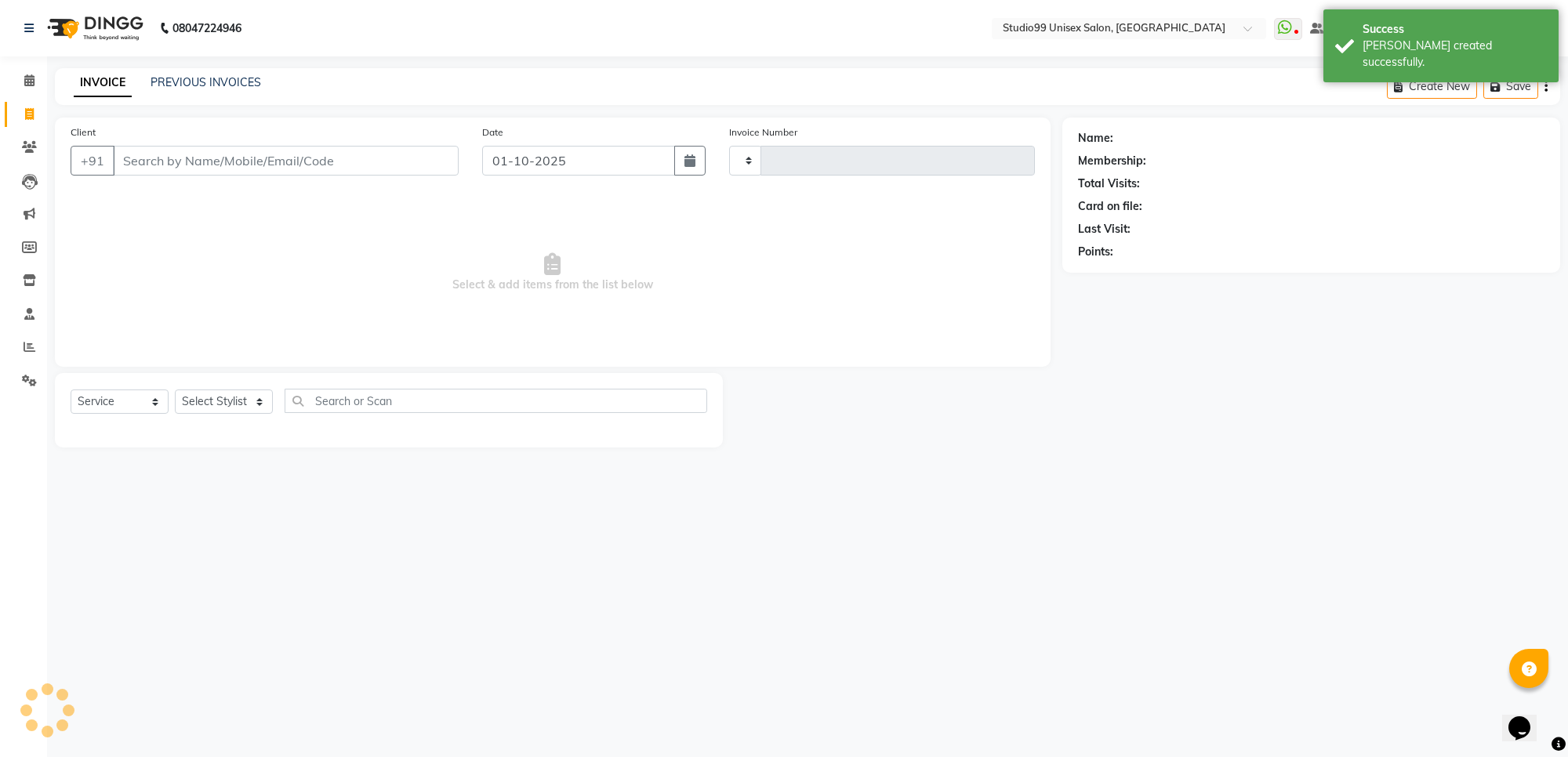
type input "1872"
select select "7323"
click at [30, 82] on icon at bounding box center [29, 80] width 10 height 12
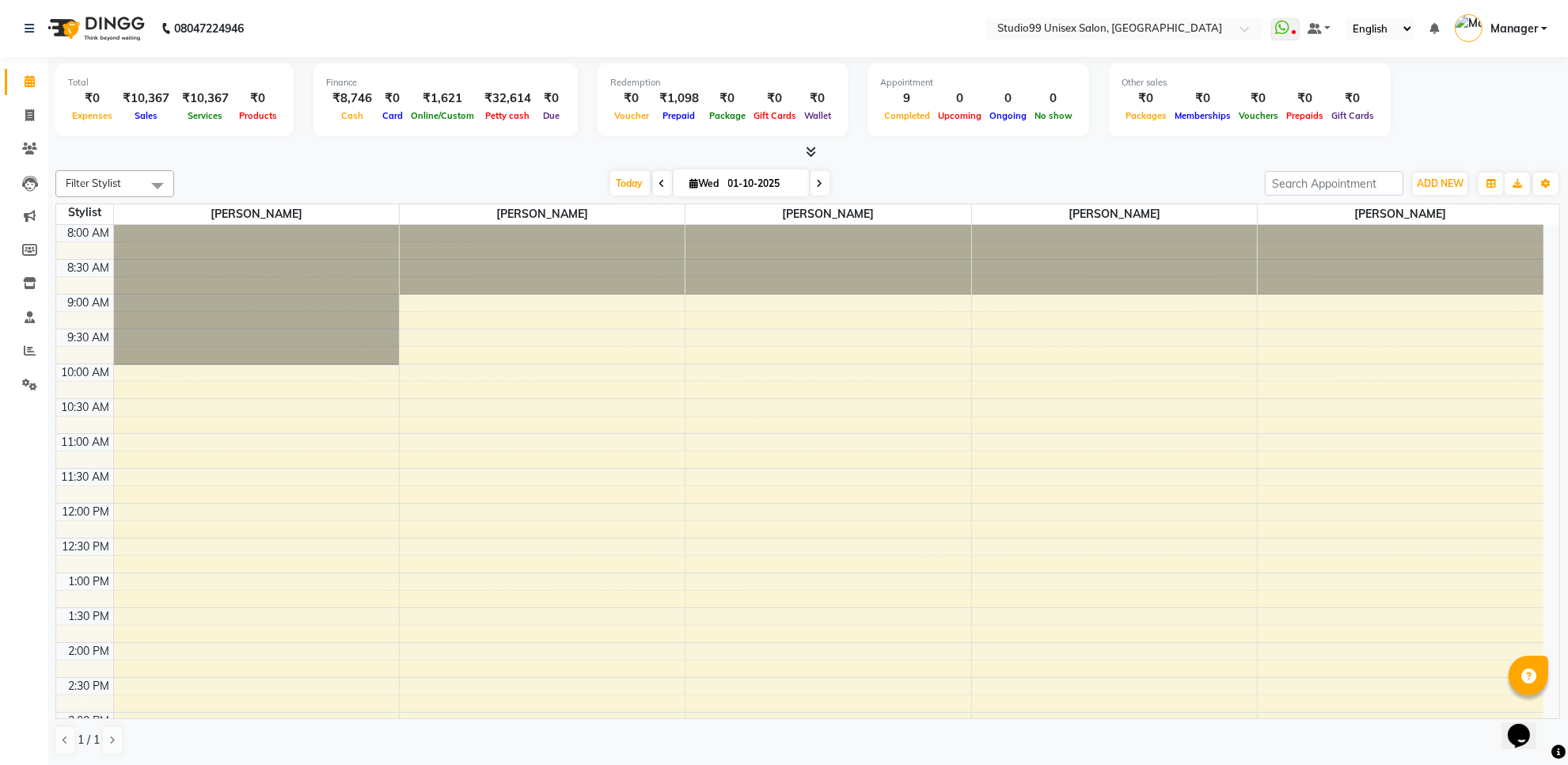
scroll to position [1, 0]
click at [33, 110] on icon at bounding box center [29, 114] width 9 height 12
select select "service"
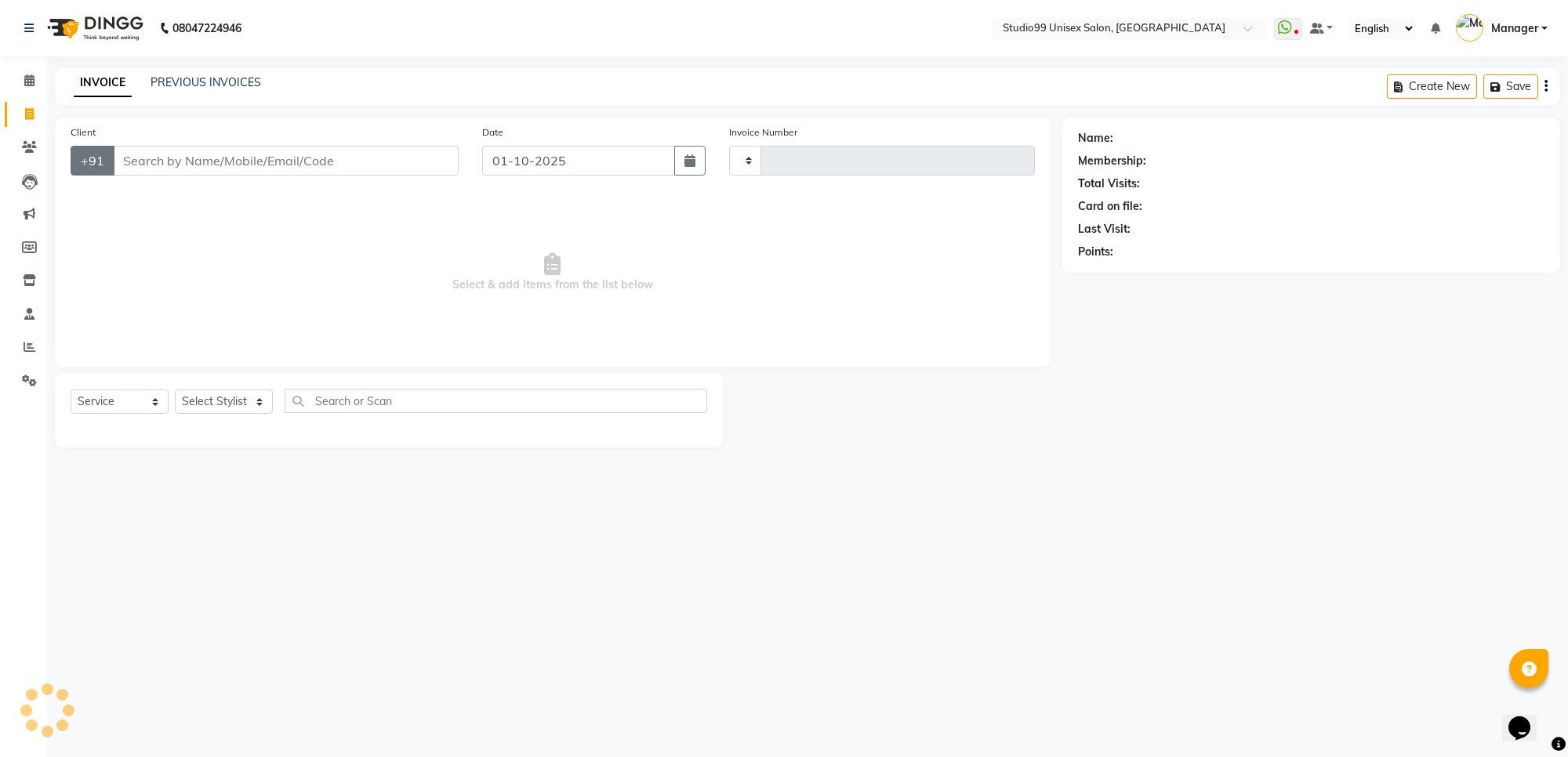
type input "1872"
select select "7323"
click at [198, 411] on select "Select Stylist Manager [PERSON_NAME] [PERSON_NAME] [PERSON_NAME]" at bounding box center [224, 401] width 98 height 24
select select "63731"
click at [175, 389] on select "Select Stylist Manager [PERSON_NAME] [PERSON_NAME] [PERSON_NAME]" at bounding box center [224, 401] width 98 height 24
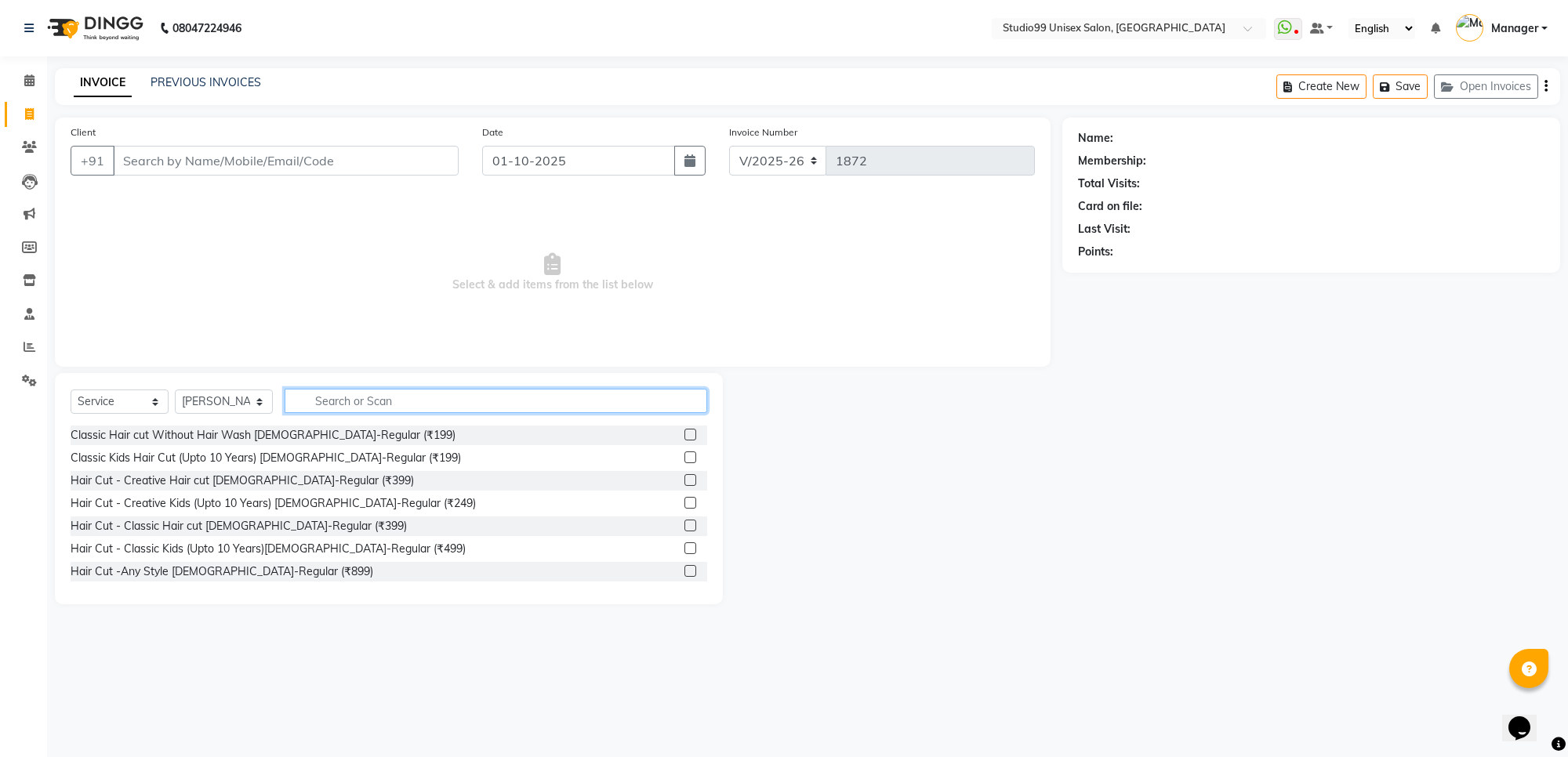
click at [447, 400] on input "text" at bounding box center [496, 400] width 423 height 24
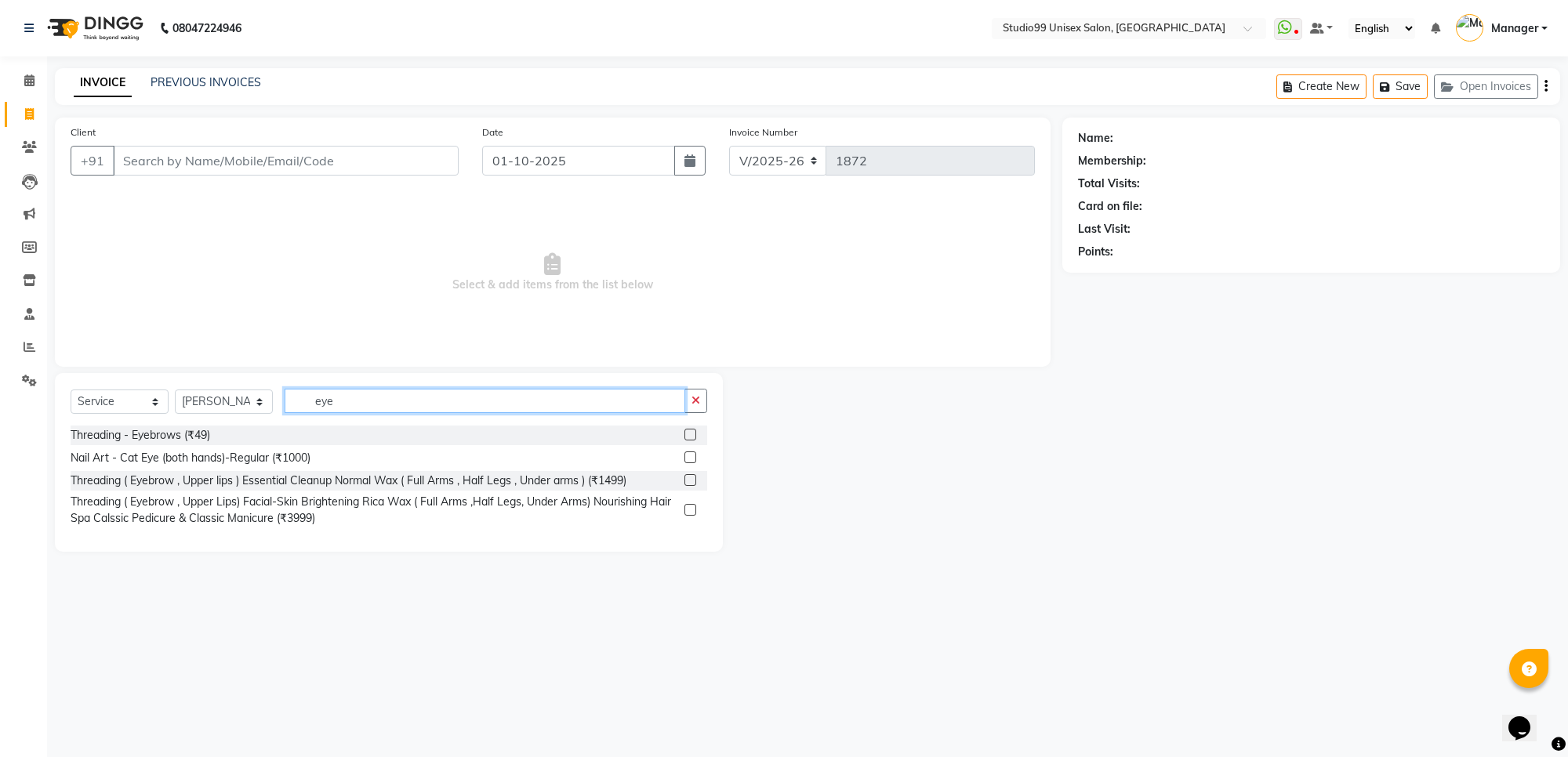
type input "eye"
click at [686, 433] on label at bounding box center [690, 434] width 12 height 12
click at [686, 433] on input "checkbox" at bounding box center [689, 435] width 10 height 10
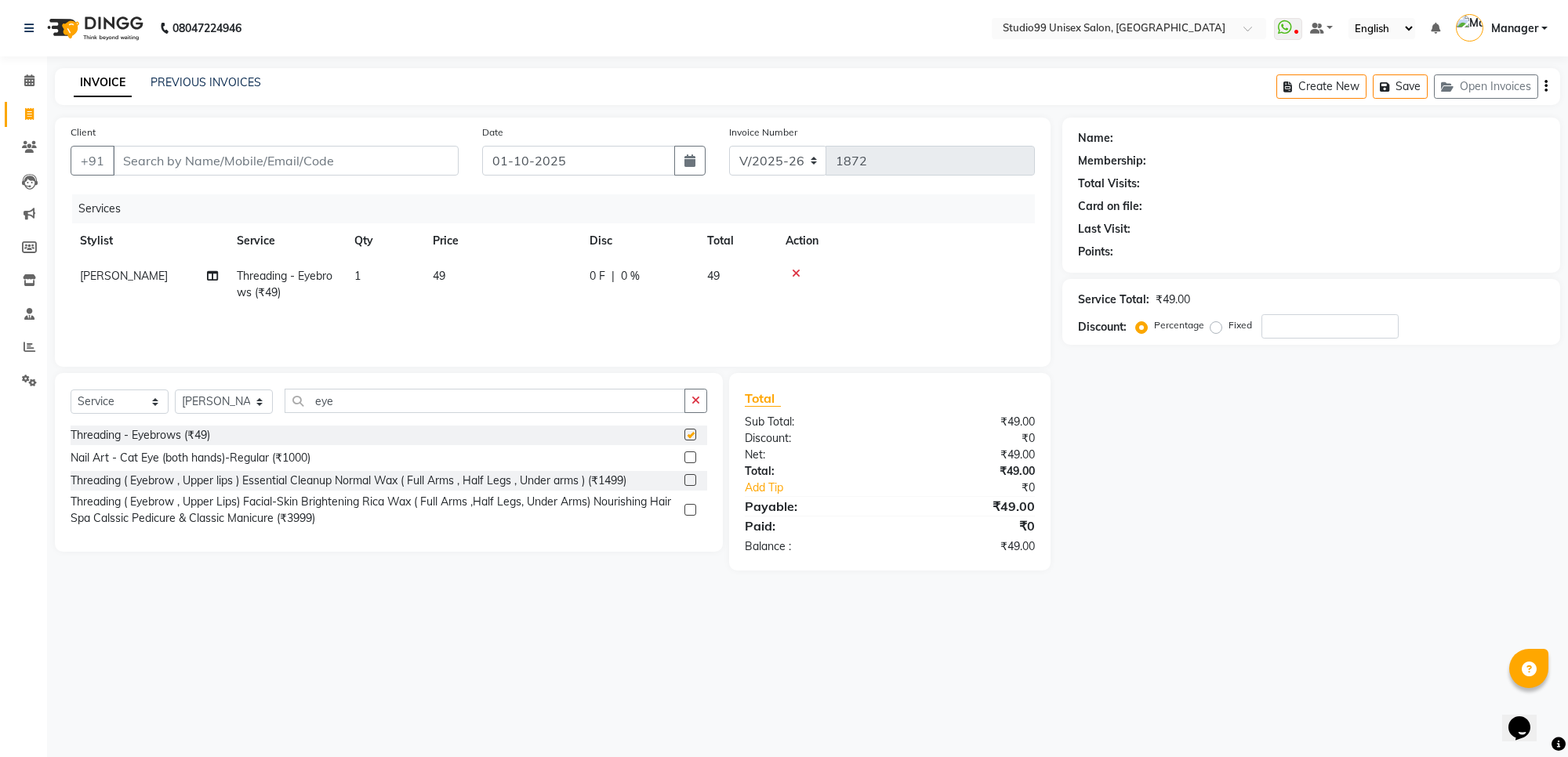
checkbox input "false"
click at [366, 270] on td "1" at bounding box center [384, 284] width 79 height 52
select select "63731"
click at [452, 280] on input "1" at bounding box center [458, 280] width 60 height 24
type input "2"
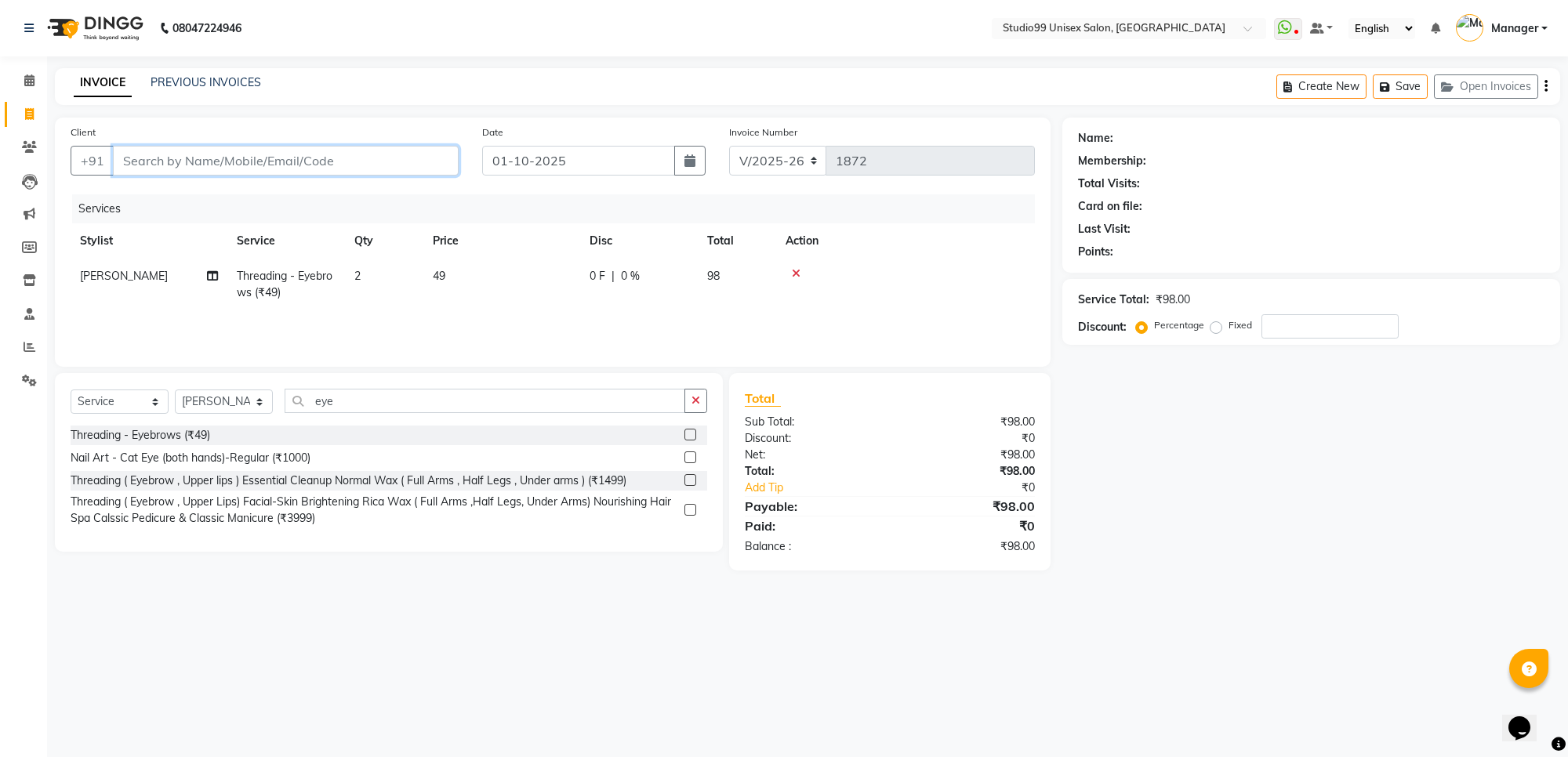
click at [374, 159] on input "Client" at bounding box center [286, 161] width 346 height 30
type input "9"
type input "0"
type input "990"
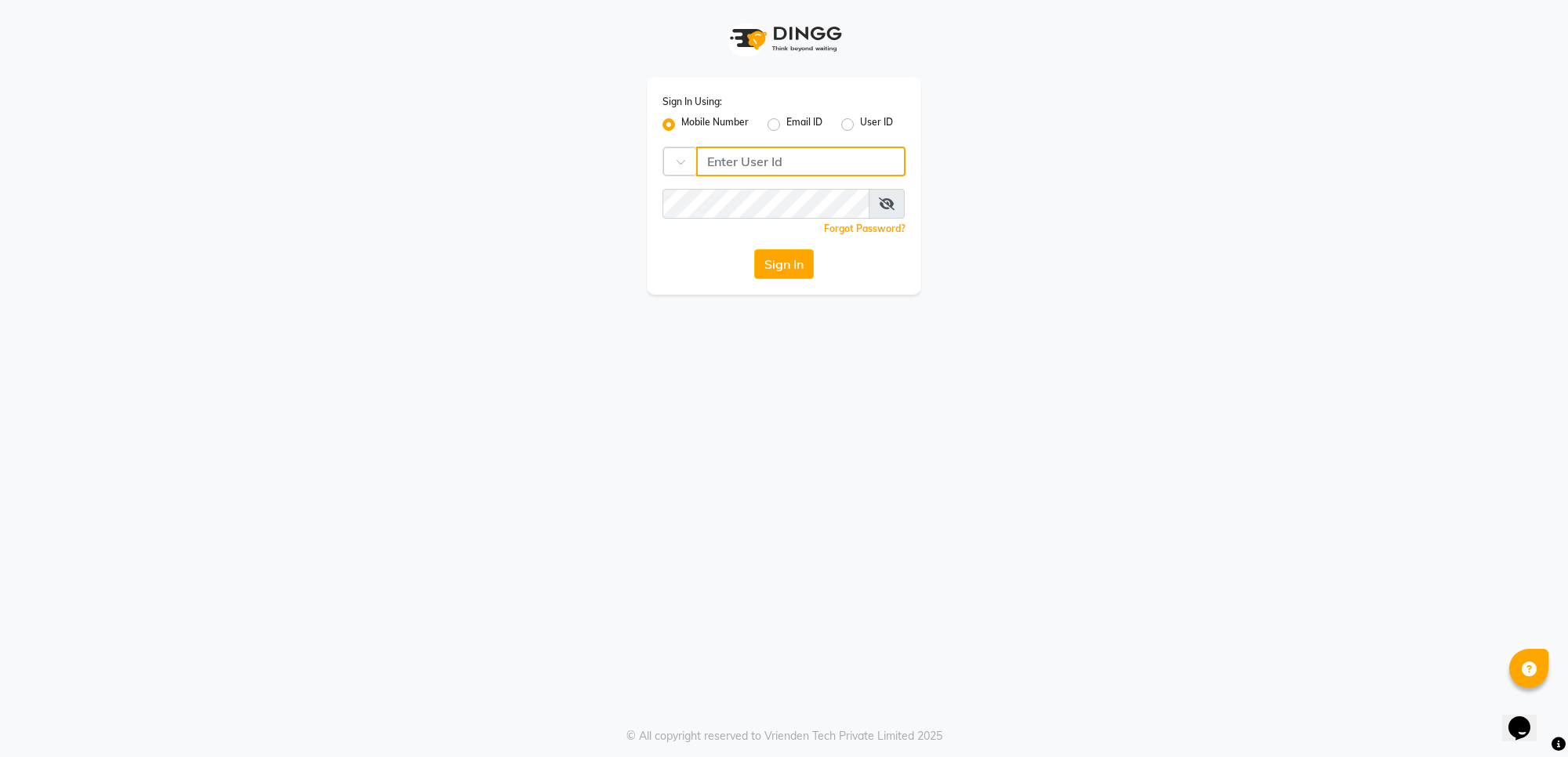
type input "7676279992"
click at [782, 268] on button "Sign In" at bounding box center [784, 264] width 60 height 30
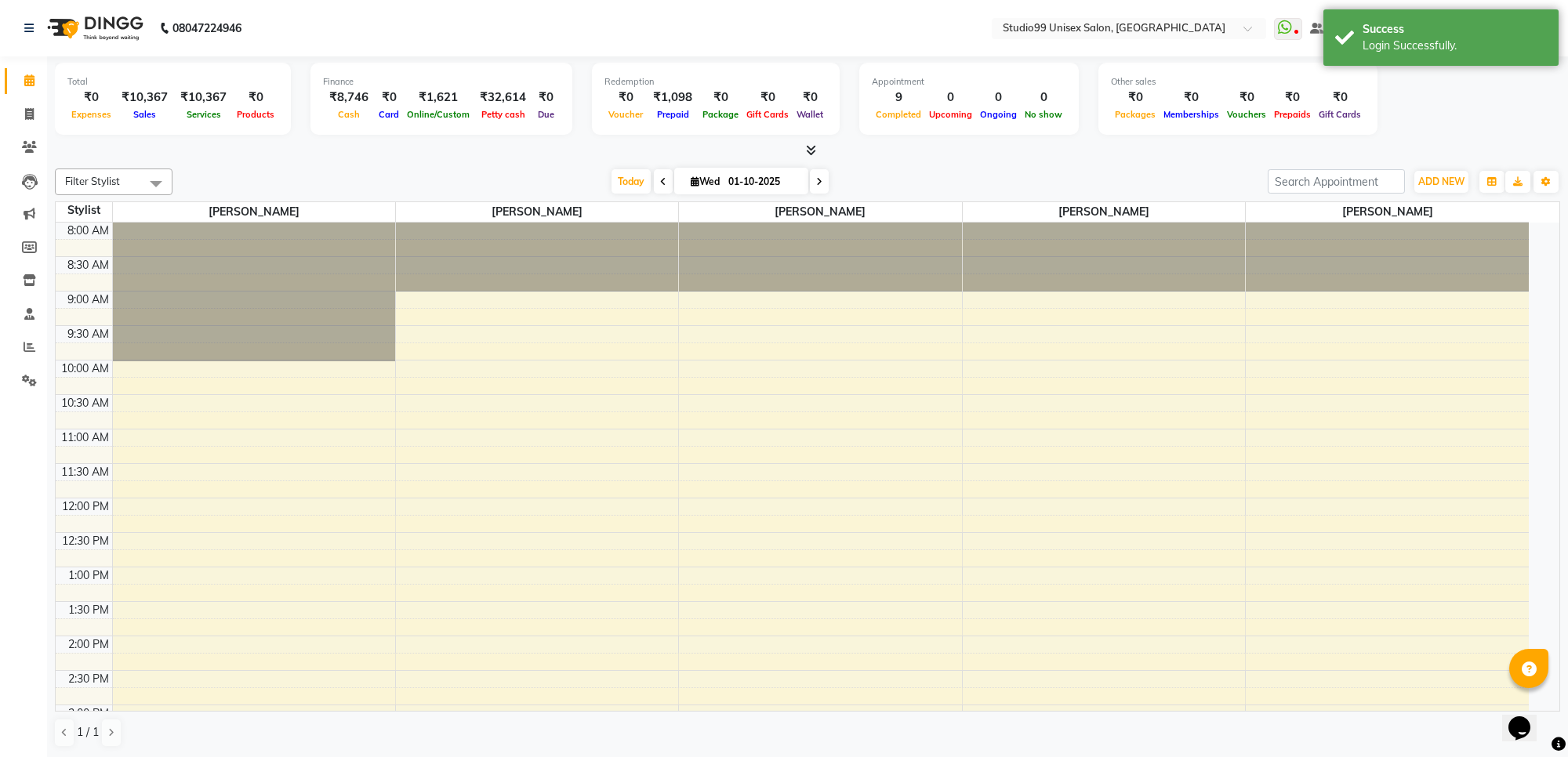
select select "en"
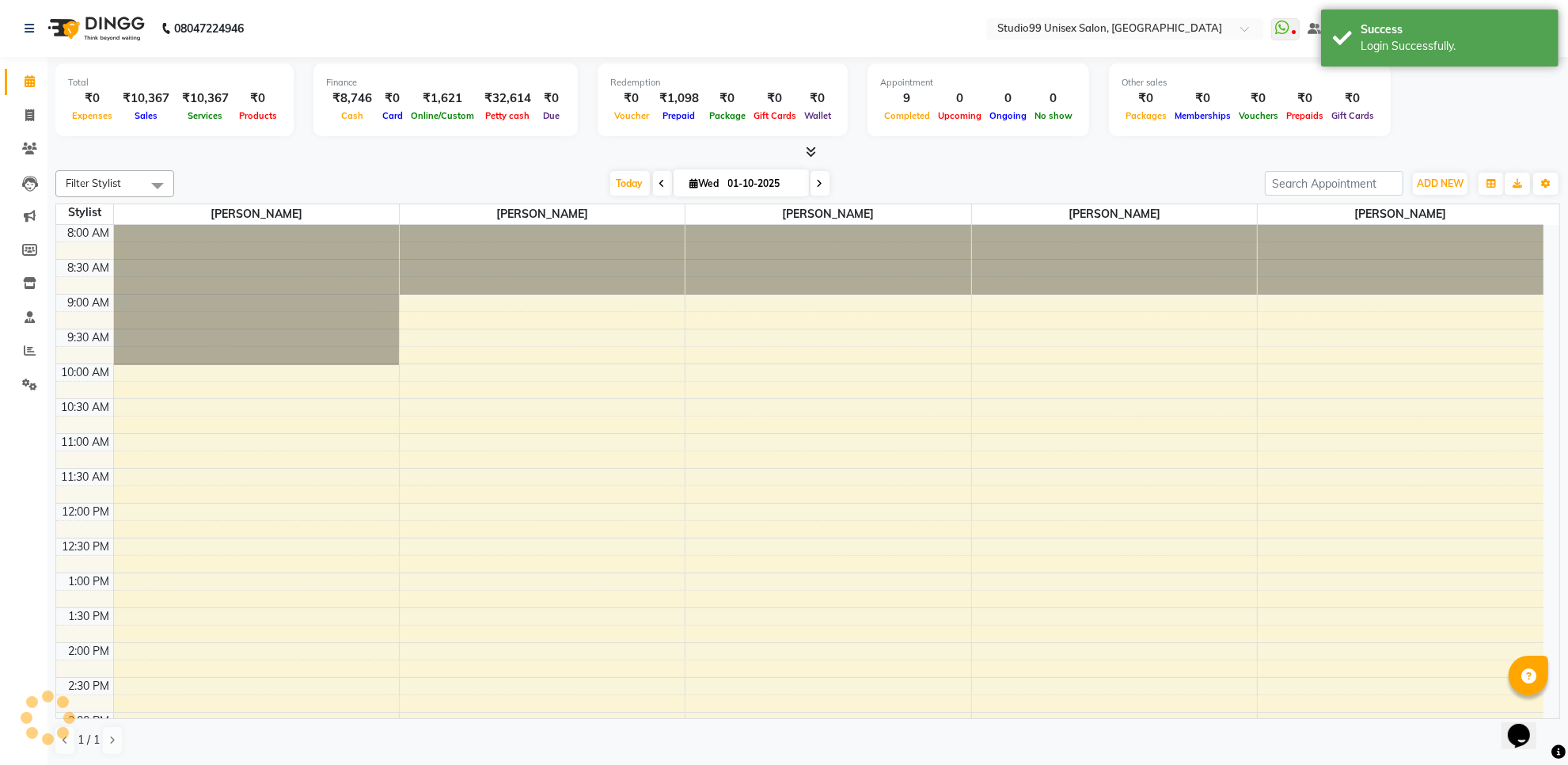
scroll to position [393, 0]
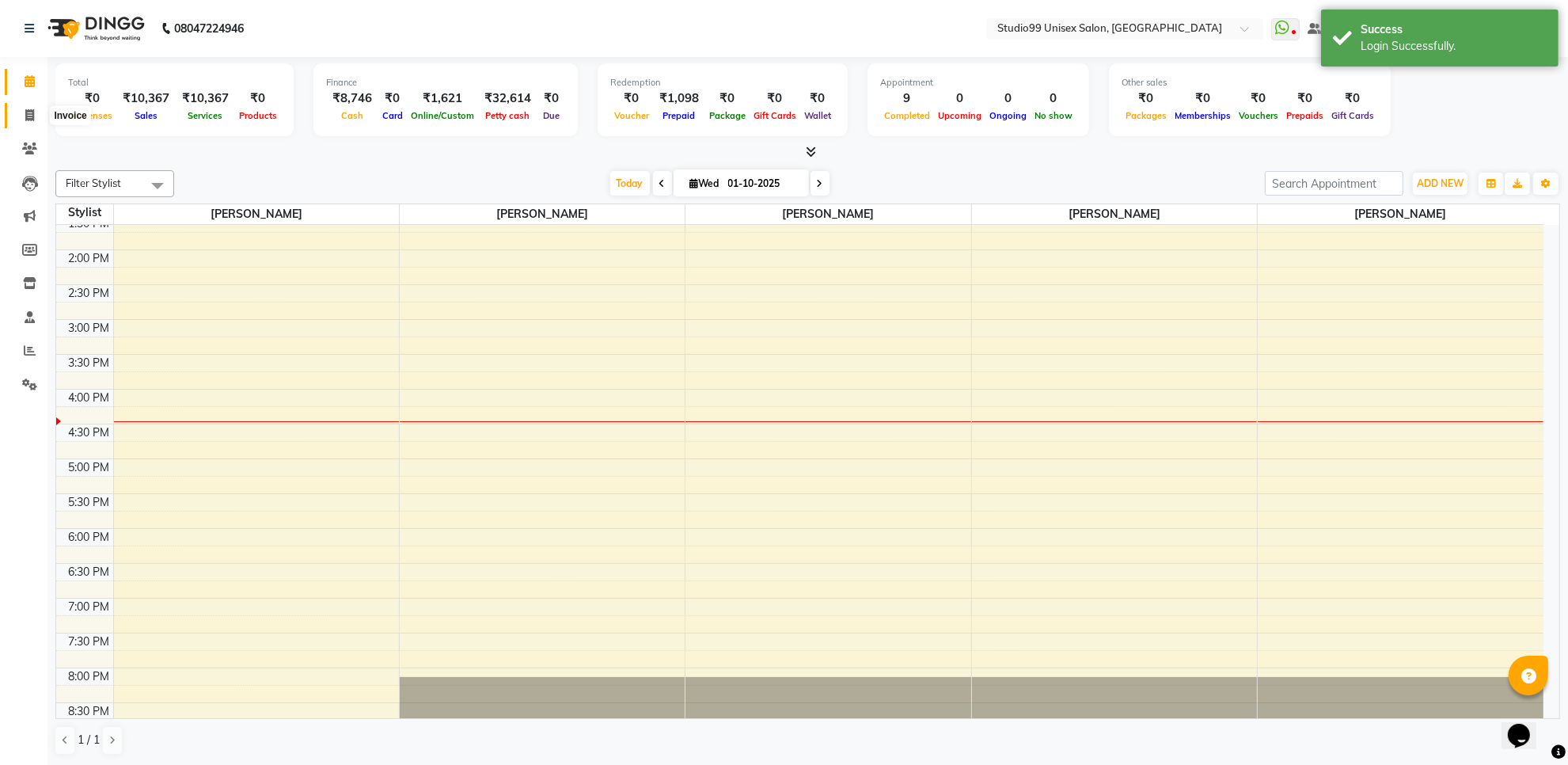
click at [24, 115] on span at bounding box center [29, 116] width 28 height 18
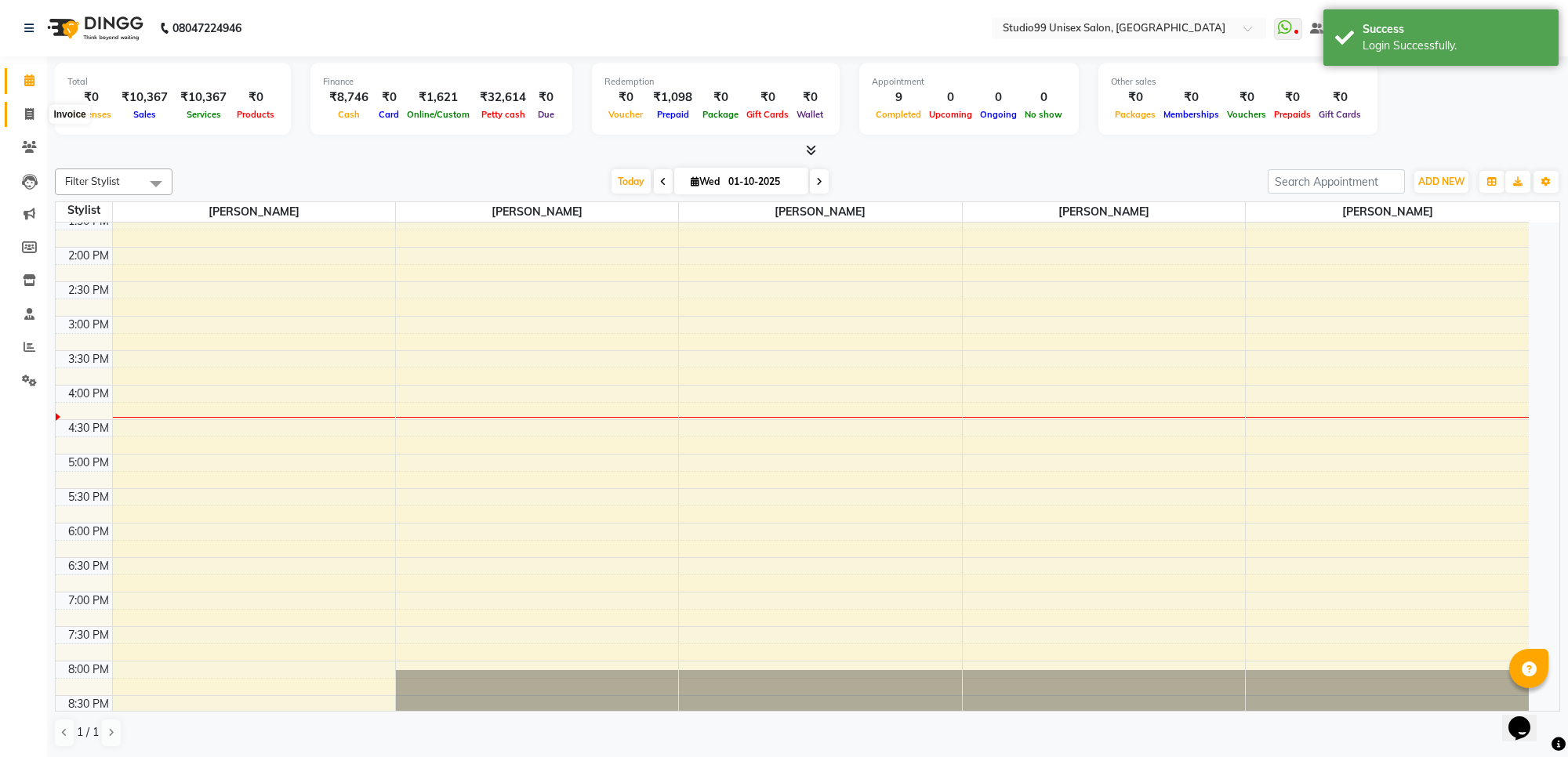
select select "7323"
select select "service"
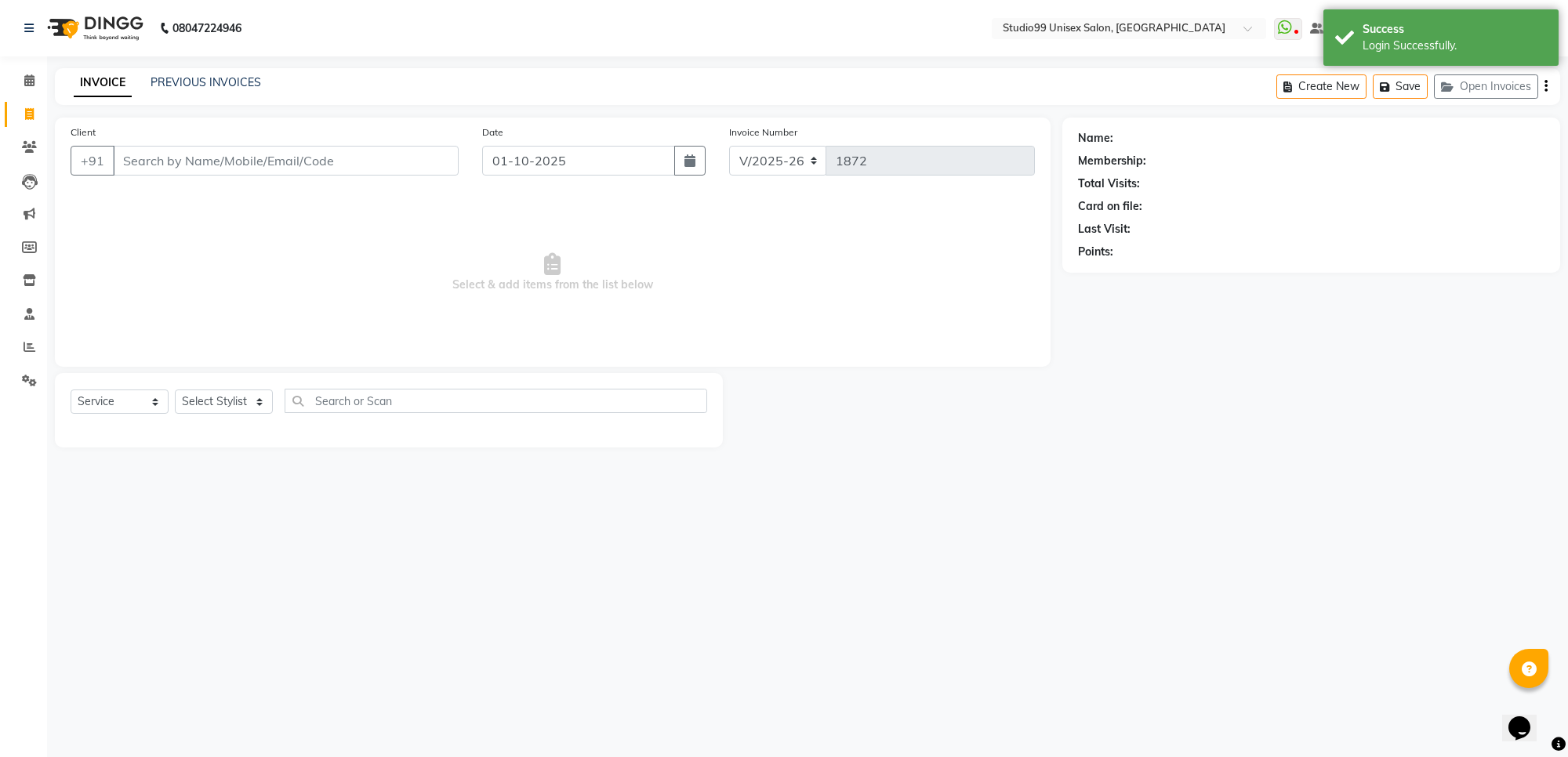
click at [167, 159] on input "Client" at bounding box center [286, 161] width 346 height 30
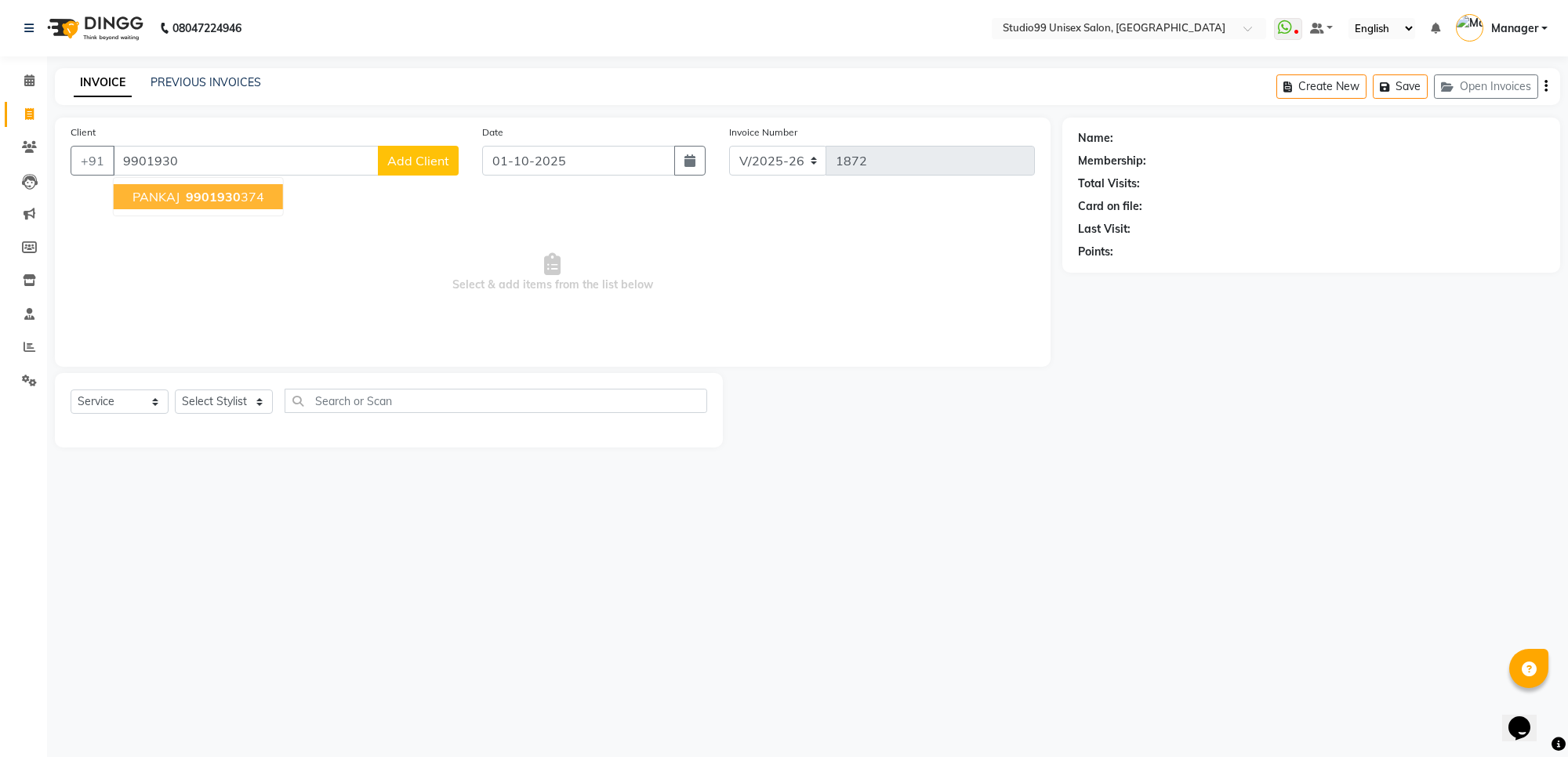
click at [244, 200] on ngb-highlight "9901930 374" at bounding box center [223, 196] width 82 height 16
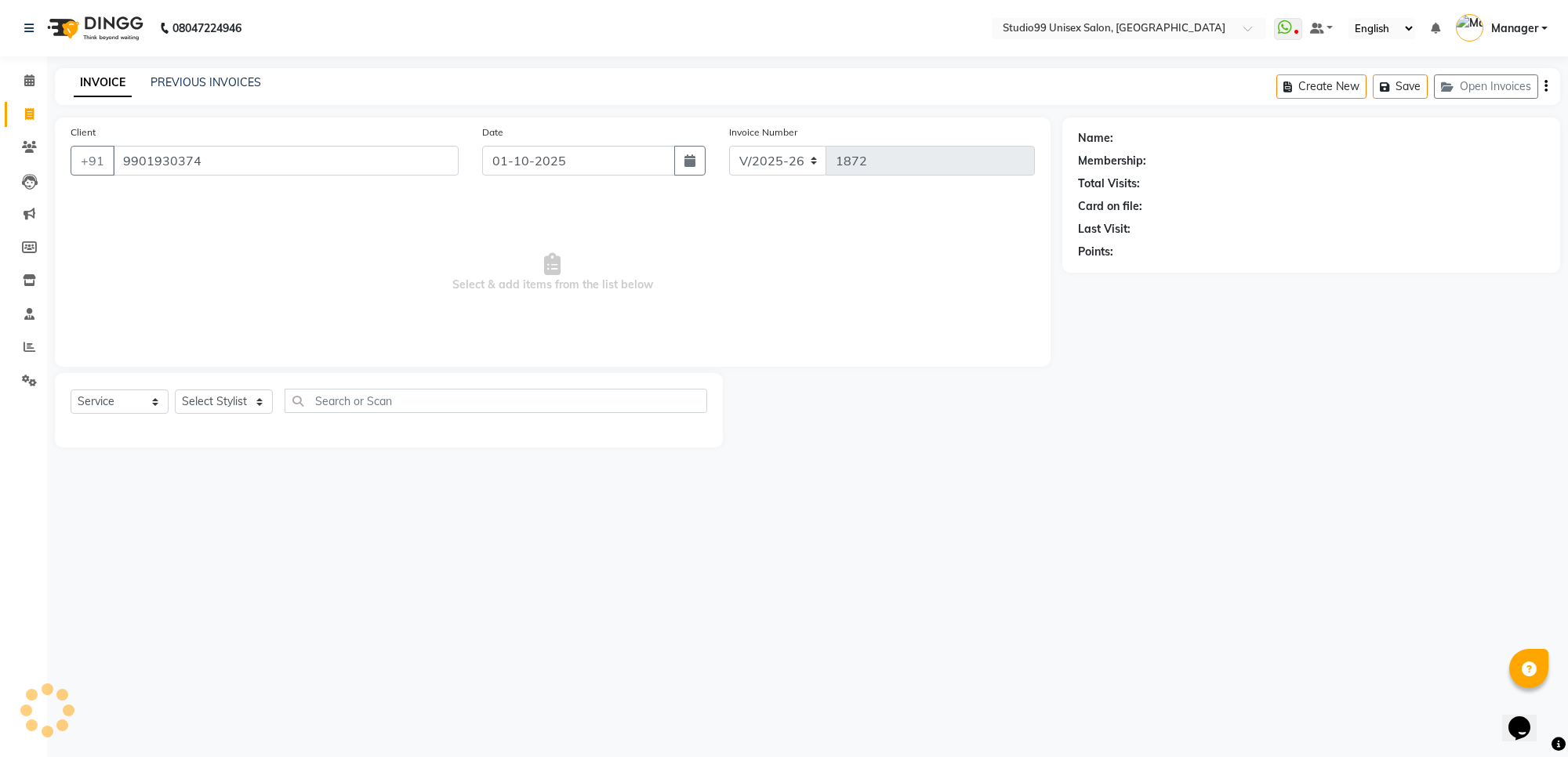
type input "9901930374"
select select "1: Object"
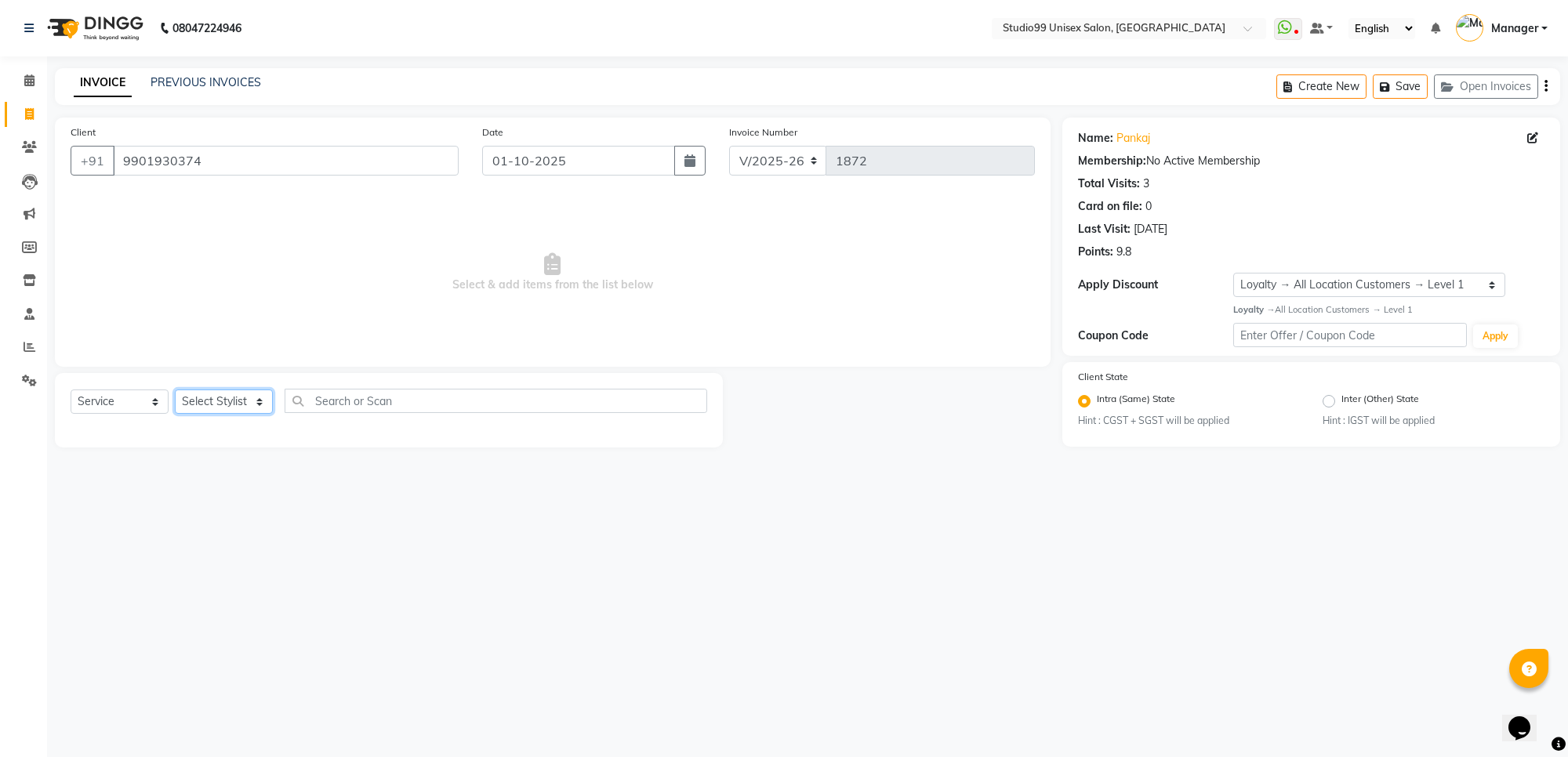
click at [251, 404] on select "Select Stylist Manager [PERSON_NAME] [PERSON_NAME] [PERSON_NAME]" at bounding box center [224, 401] width 98 height 24
select select "63731"
click at [175, 389] on select "Select Stylist Manager [PERSON_NAME] [PERSON_NAME] [PERSON_NAME]" at bounding box center [224, 401] width 98 height 24
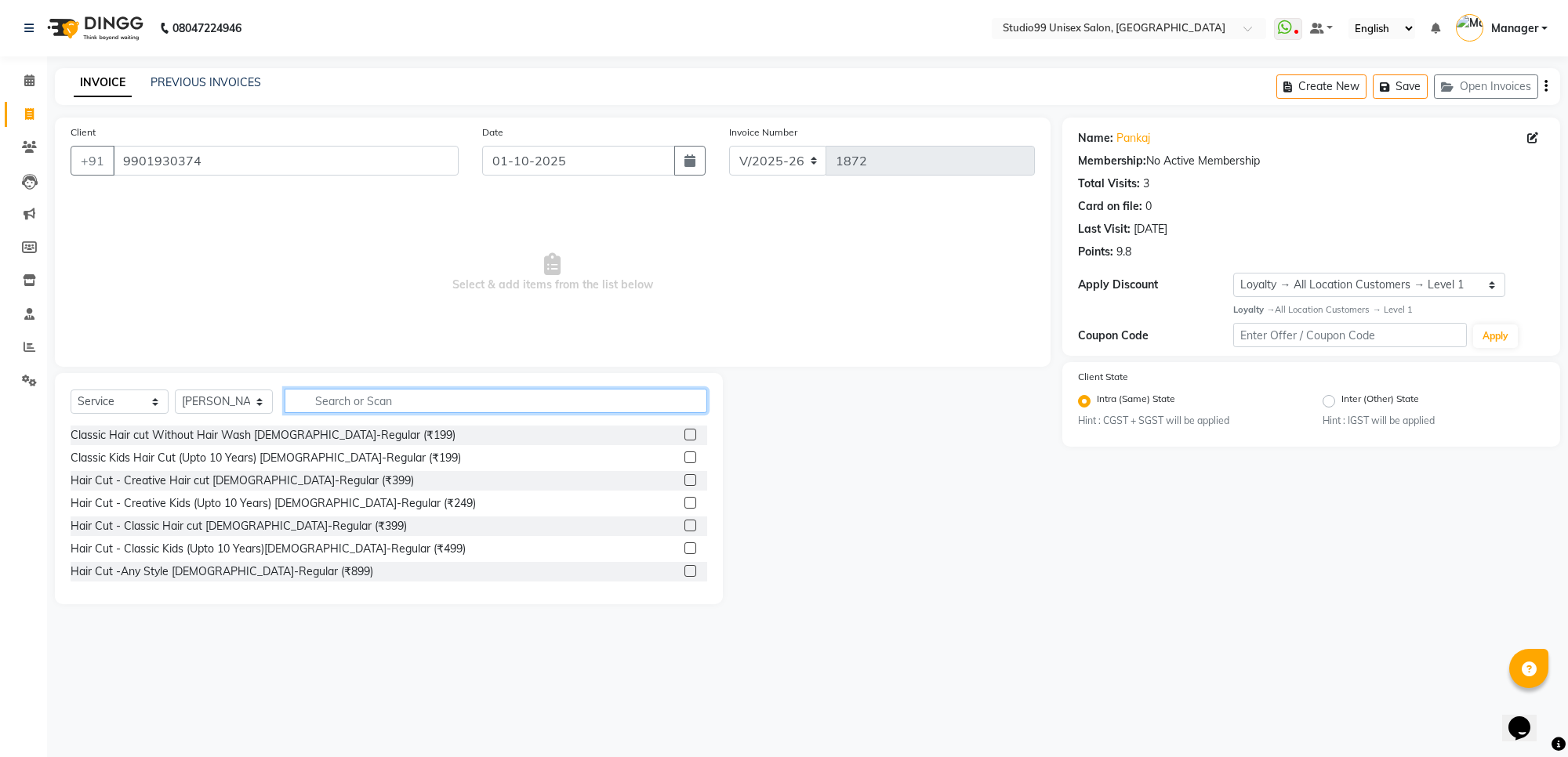
click at [437, 401] on input "text" at bounding box center [496, 400] width 423 height 24
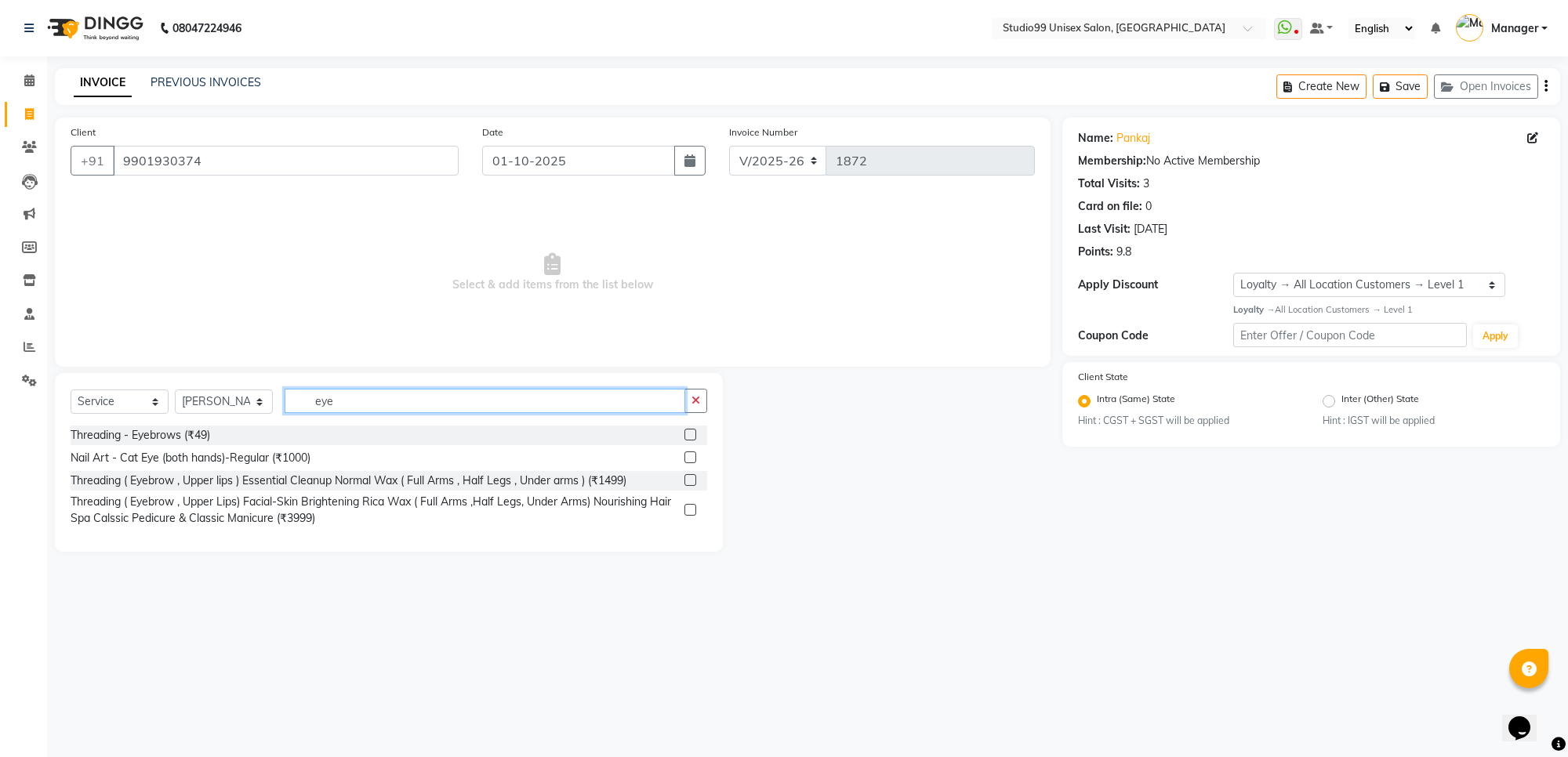
type input "eye"
click at [690, 435] on label at bounding box center [690, 434] width 12 height 12
click at [690, 435] on input "checkbox" at bounding box center [689, 435] width 10 height 10
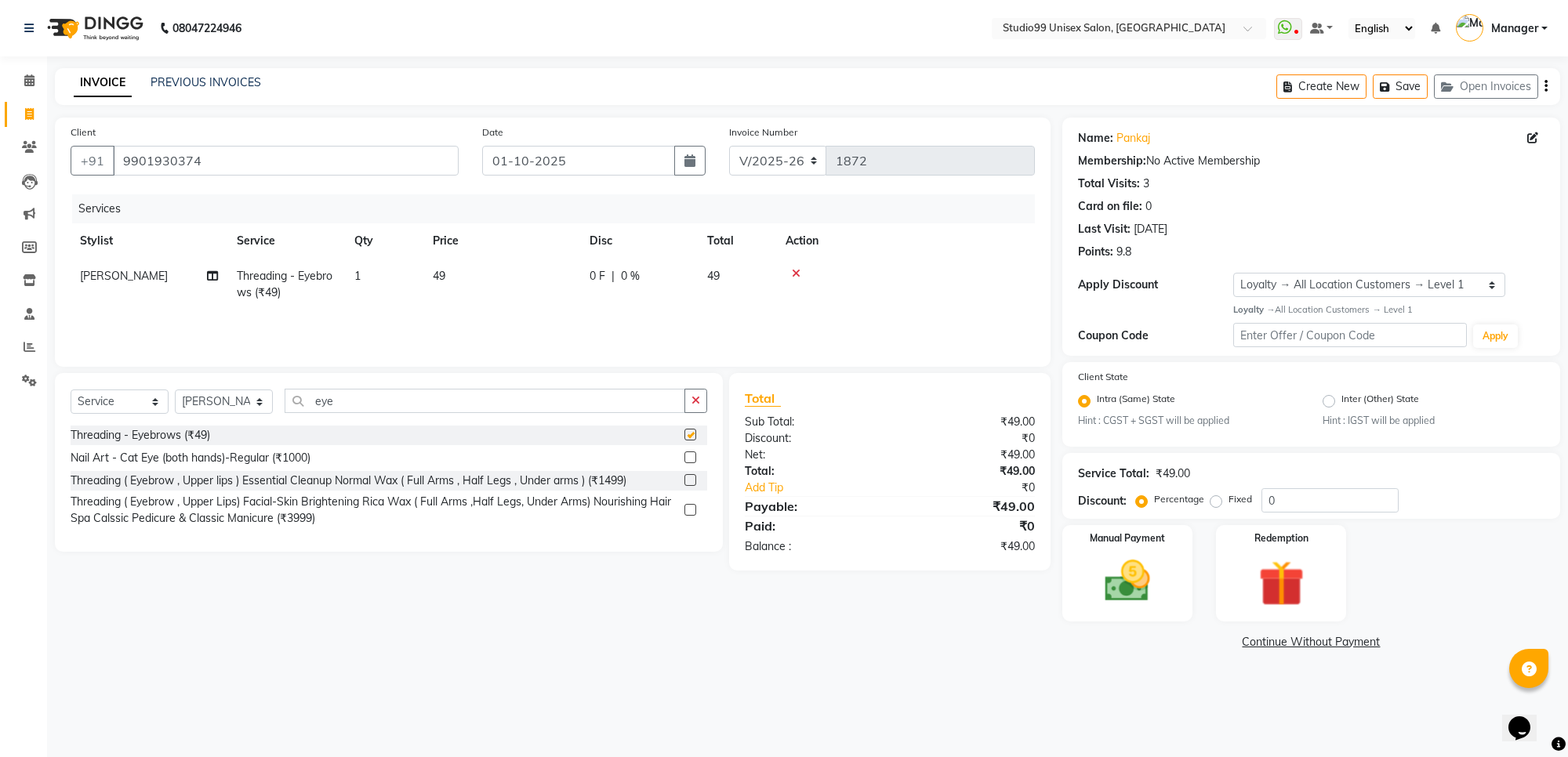
checkbox input "false"
click at [1125, 590] on img at bounding box center [1127, 581] width 77 height 55
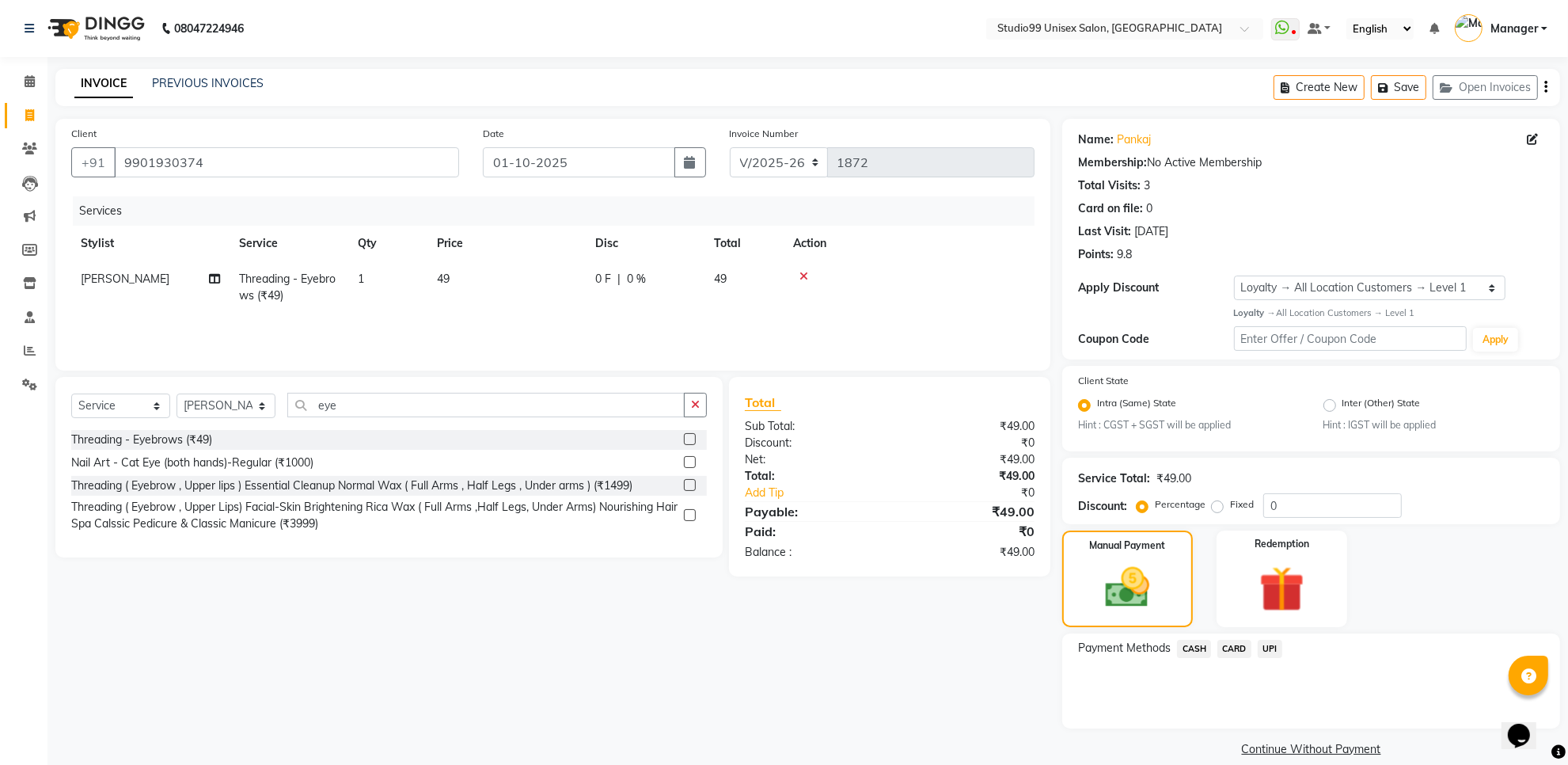
click at [353, 269] on td "1" at bounding box center [388, 287] width 79 height 52
select select "63731"
click at [470, 275] on input "1" at bounding box center [462, 283] width 60 height 25
type input "2"
click at [1329, 682] on div "Payment Methods CASH CARD UPI" at bounding box center [1311, 681] width 498 height 95
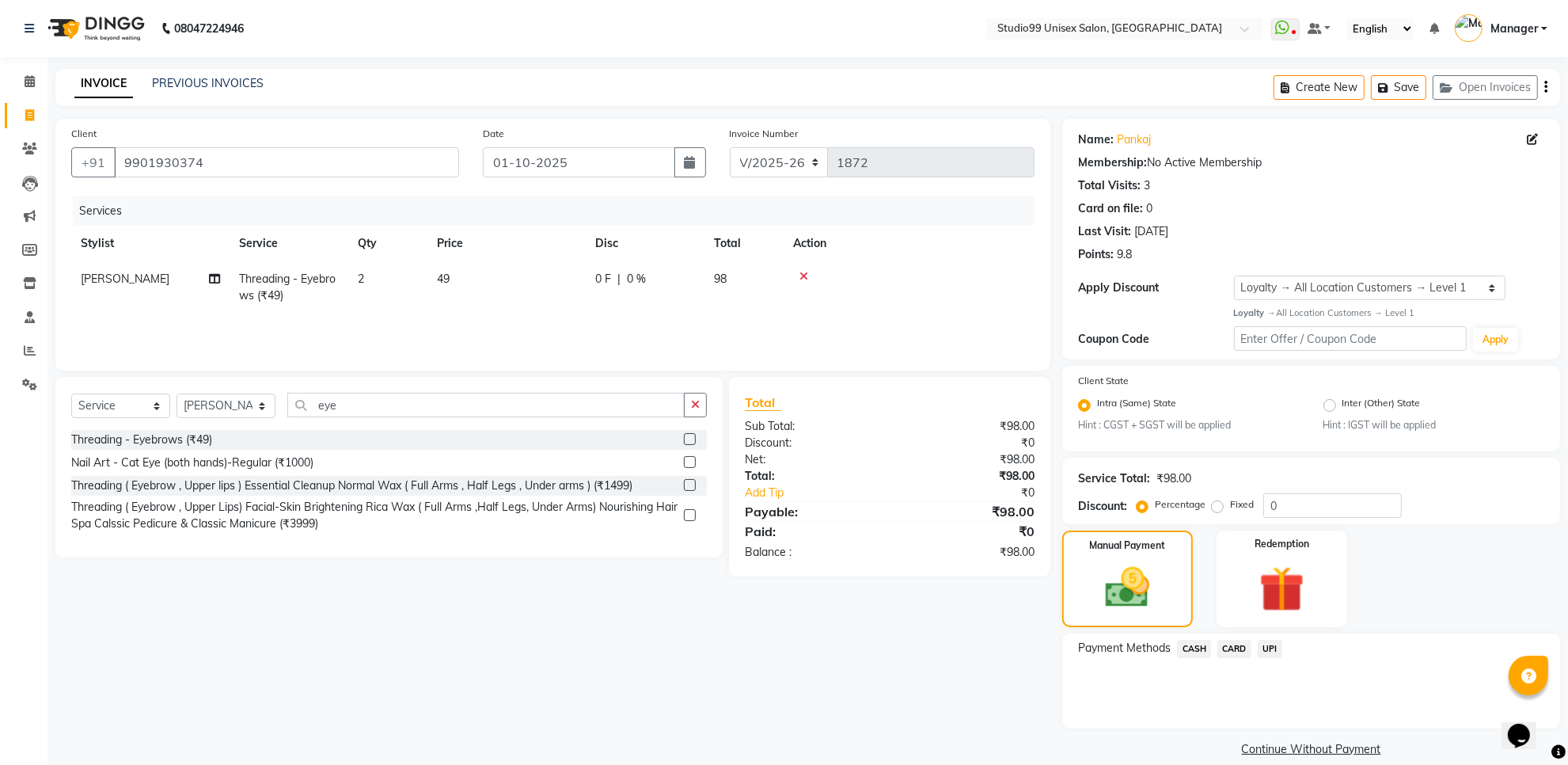
click at [1270, 648] on span "UPI" at bounding box center [1270, 648] width 25 height 18
click at [1313, 731] on button "Add Payment" at bounding box center [1393, 732] width 302 height 25
click at [1261, 645] on span "UPI" at bounding box center [1270, 648] width 25 height 18
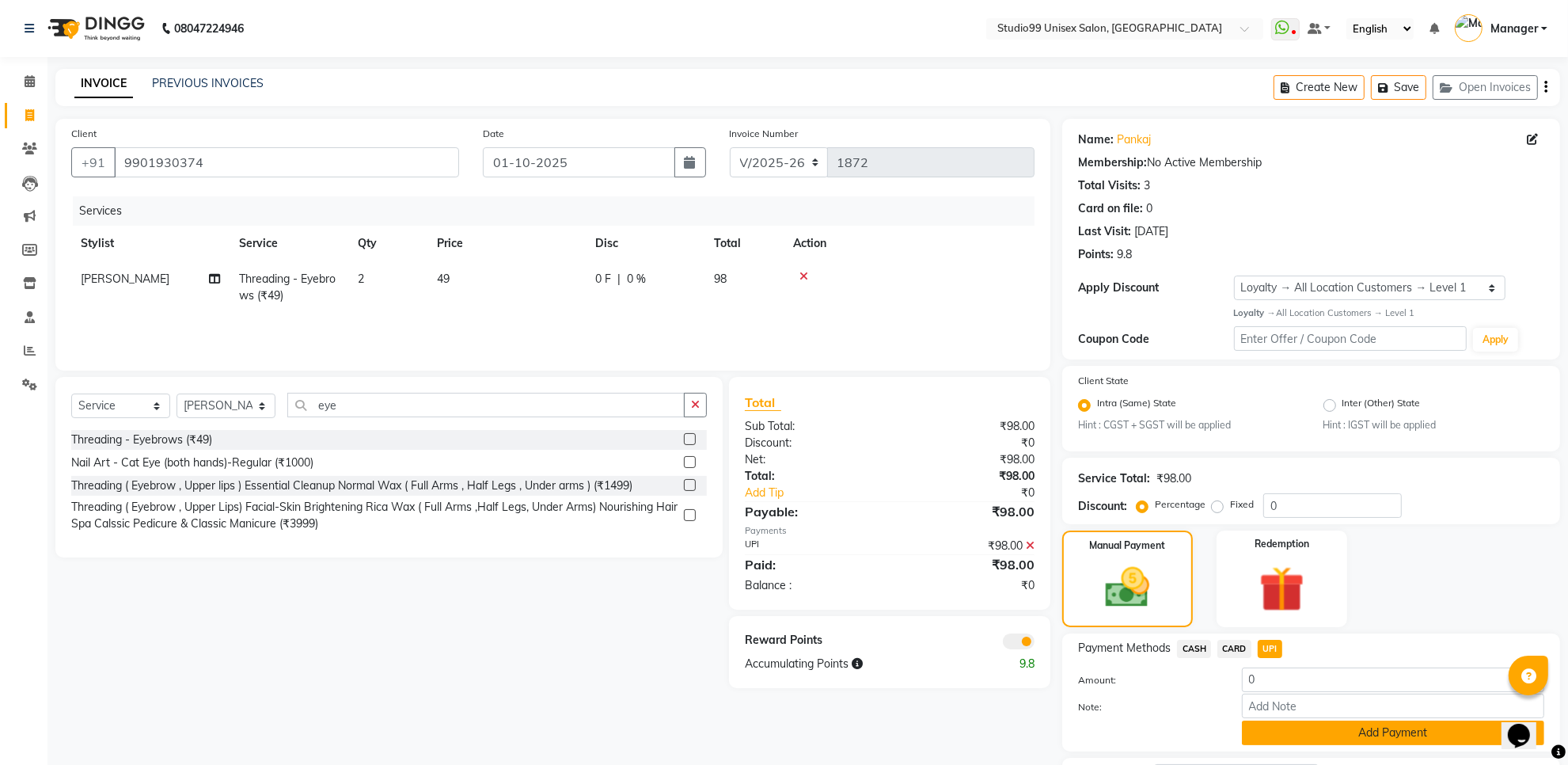
click at [1267, 736] on button "Add Payment" at bounding box center [1393, 732] width 302 height 25
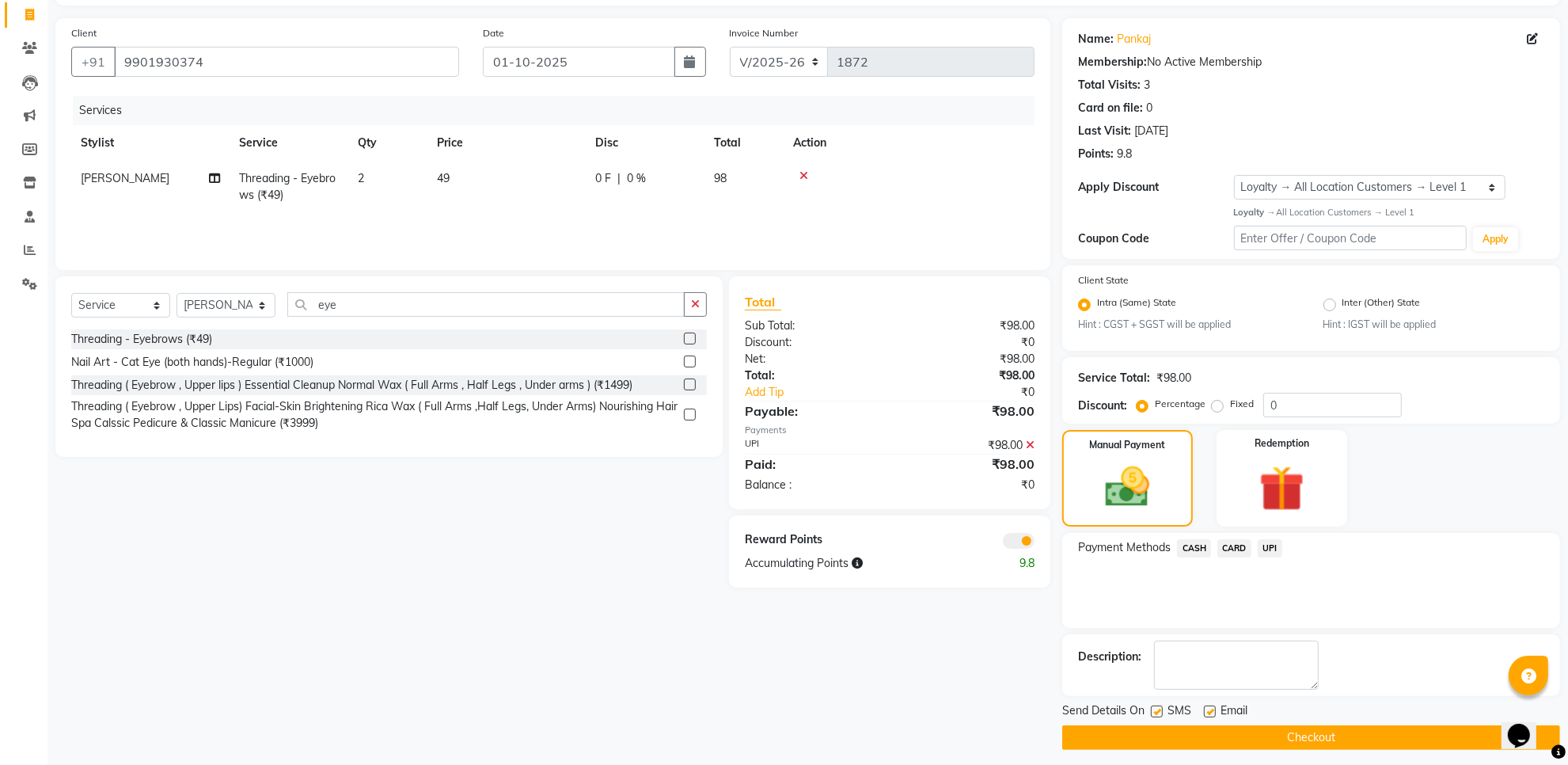
scroll to position [108, 0]
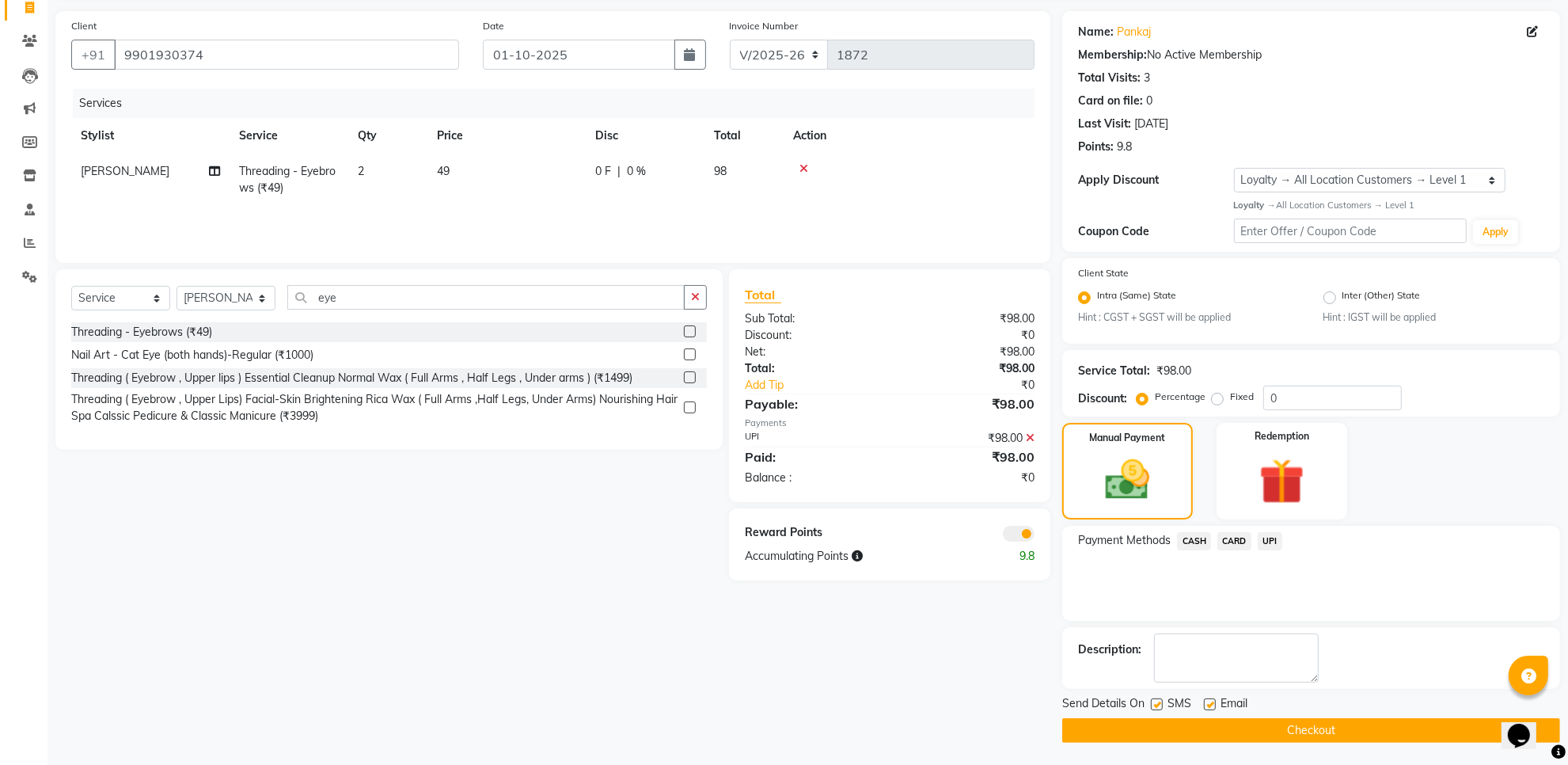
click at [1267, 725] on button "Checkout" at bounding box center [1311, 730] width 498 height 25
